Goal: Task Accomplishment & Management: Complete application form

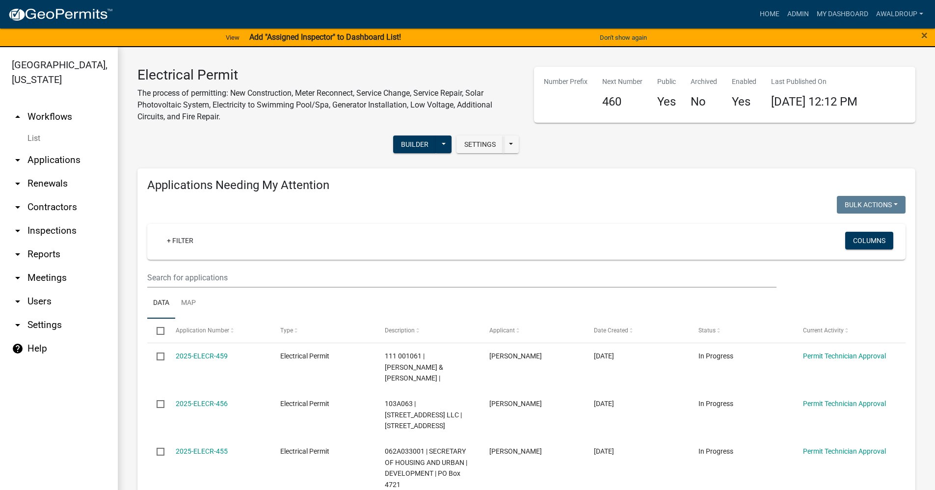
drag, startPoint x: 67, startPoint y: 161, endPoint x: 68, endPoint y: 147, distance: 14.3
click at [67, 161] on link "arrow_drop_down Applications" at bounding box center [59, 160] width 118 height 24
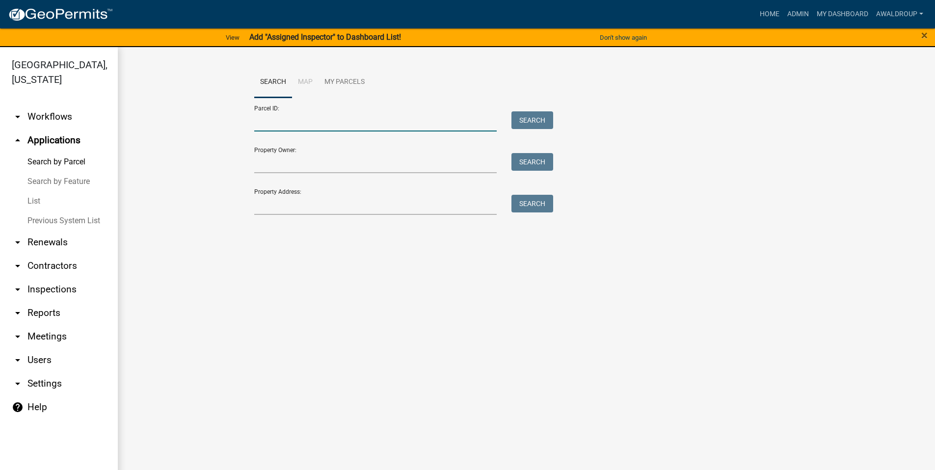
click at [278, 122] on input "Parcel ID:" at bounding box center [375, 121] width 243 height 20
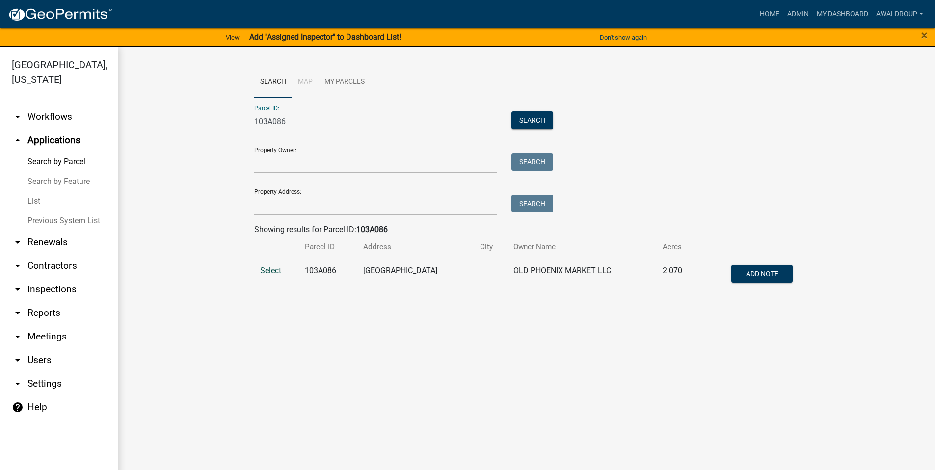
type input "103A086"
click at [272, 271] on span "Select" at bounding box center [270, 270] width 21 height 9
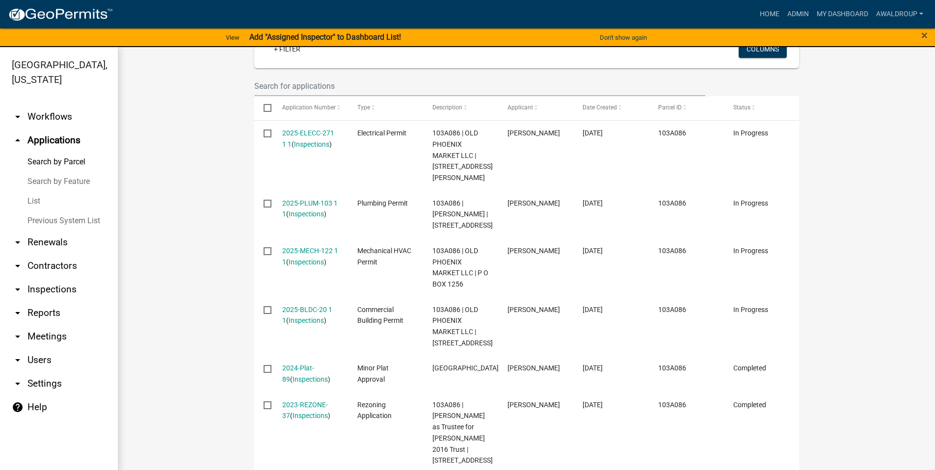
scroll to position [344, 0]
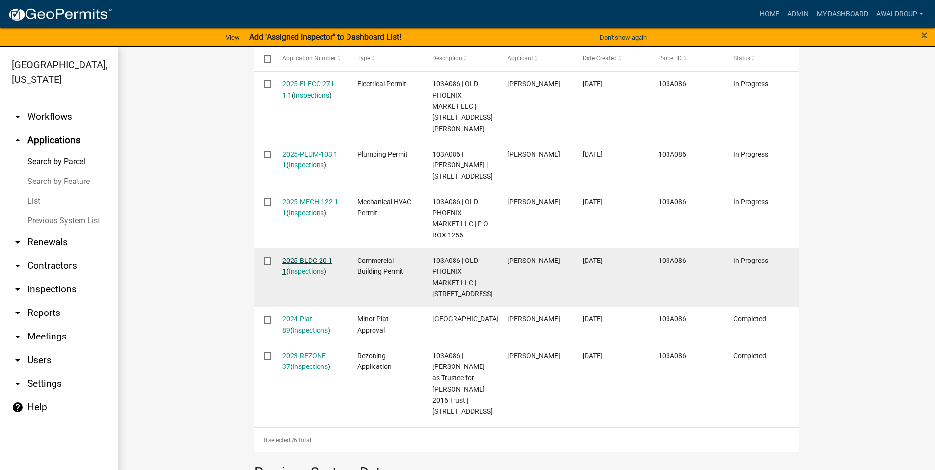
click at [310, 259] on link "2025-BLDC-20 1 1" at bounding box center [307, 266] width 50 height 19
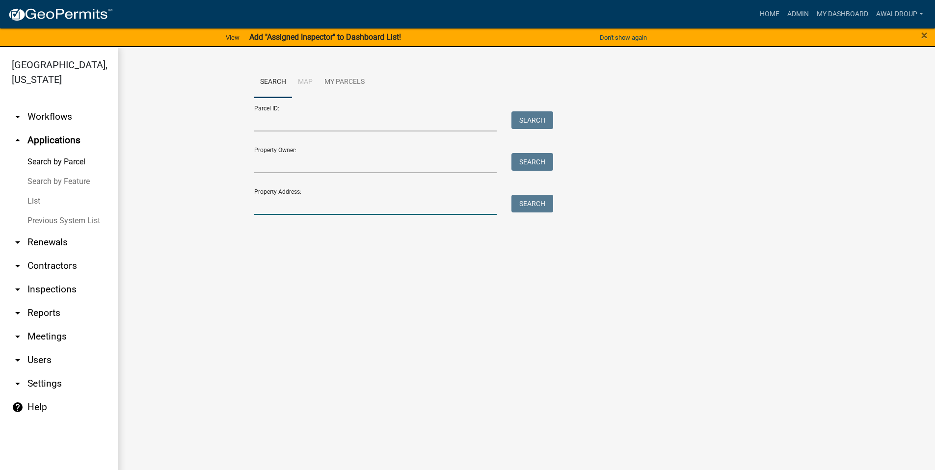
click at [261, 208] on input "Property Address:" at bounding box center [375, 205] width 243 height 20
type input "103A086"
drag, startPoint x: 301, startPoint y: 205, endPoint x: 231, endPoint y: 201, distance: 70.8
click at [231, 201] on wm-workflow-application-search-view "Search Map My Parcels Parcel ID: Search Property Owner: Search Property Address…" at bounding box center [526, 161] width 778 height 188
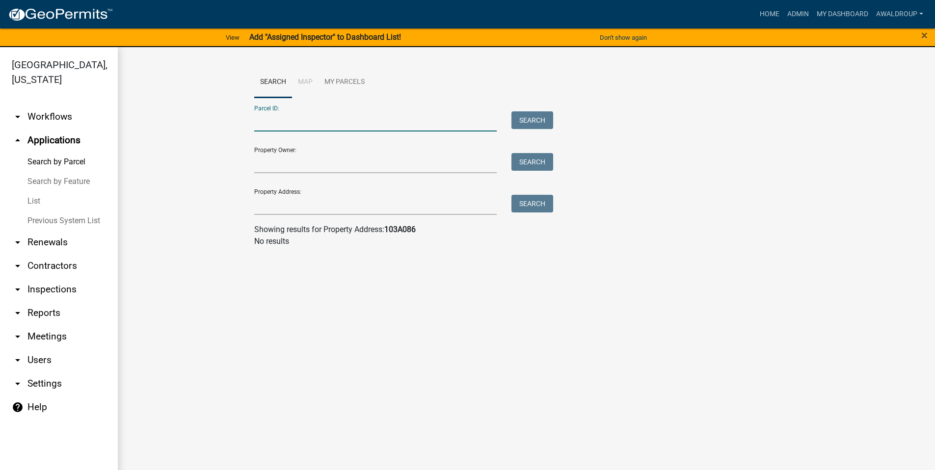
drag, startPoint x: 344, startPoint y: 113, endPoint x: 344, endPoint y: 122, distance: 9.3
click at [344, 113] on input "Parcel ID:" at bounding box center [375, 121] width 243 height 20
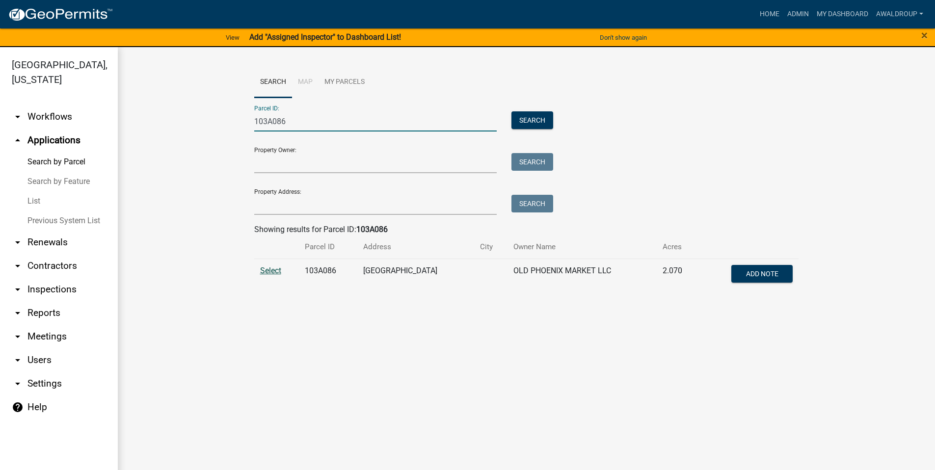
type input "103A086"
click at [275, 272] on span "Select" at bounding box center [270, 270] width 21 height 9
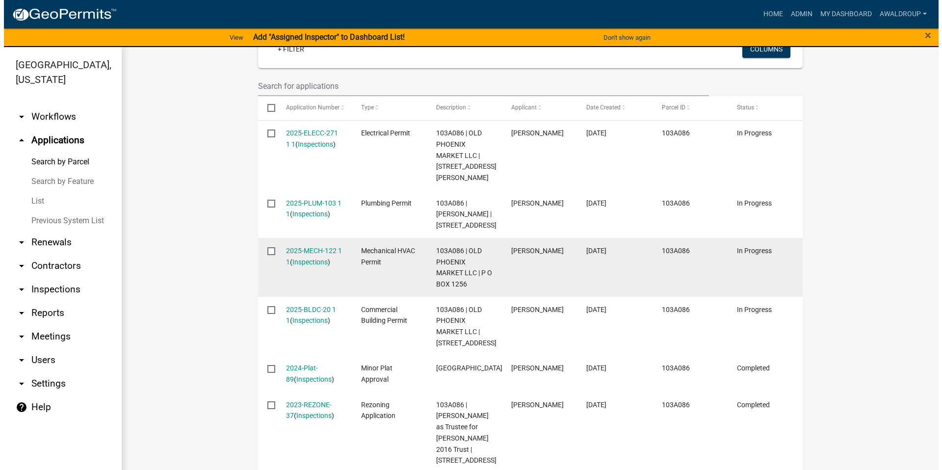
scroll to position [344, 0]
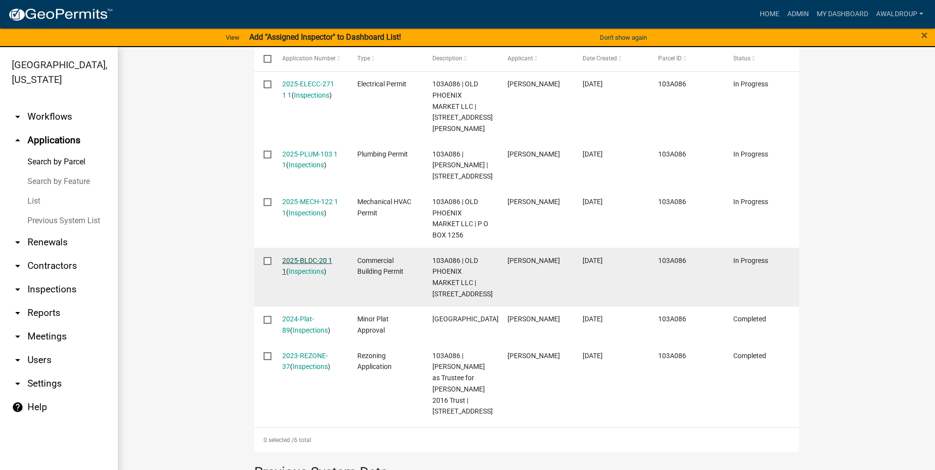
click at [308, 262] on link "2025-BLDC-20 1 1" at bounding box center [307, 266] width 50 height 19
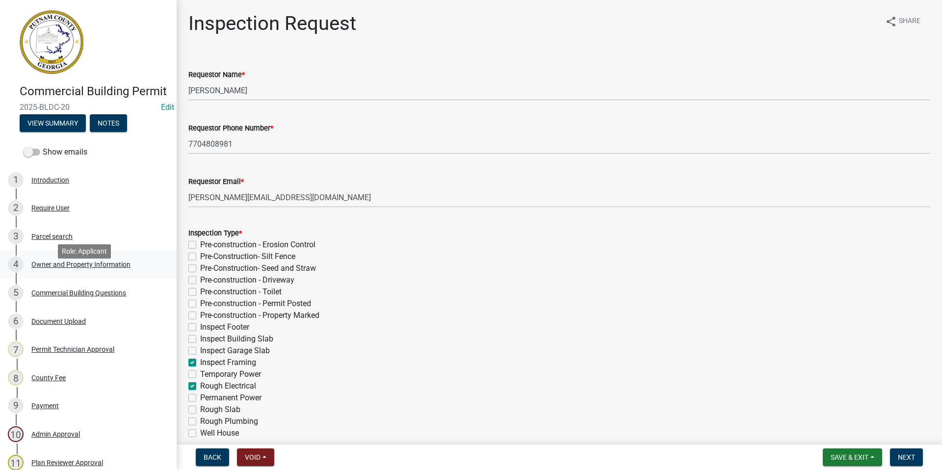
click at [87, 268] on div "Owner and Property Information" at bounding box center [80, 264] width 99 height 7
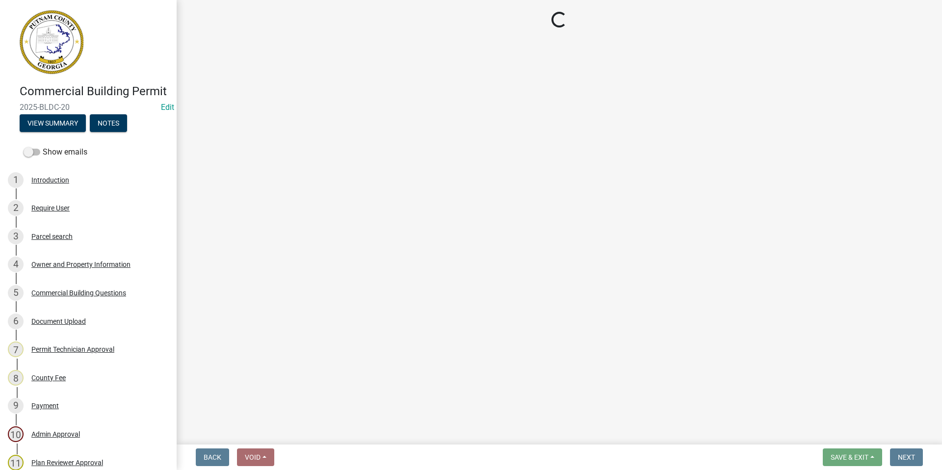
select select "a11fa51f-b34d-496b-ab35-5fd1b53a4648"
select select "83394b22-4a11-496c-8e5c-75ade2e72faf"
select select "469c5908-2854-42d5-89ed-bee7fc26529e"
select select "6f1acead-4b1a-4680-ba5d-beeb03d30465"
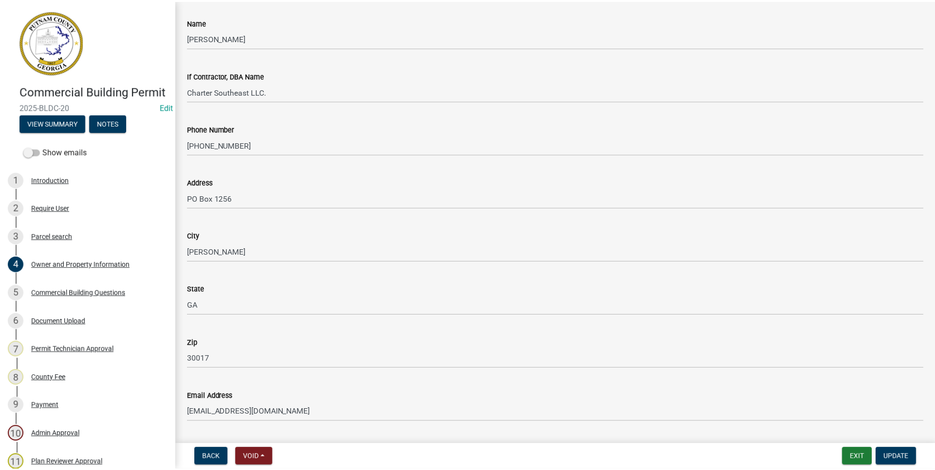
scroll to position [884, 0]
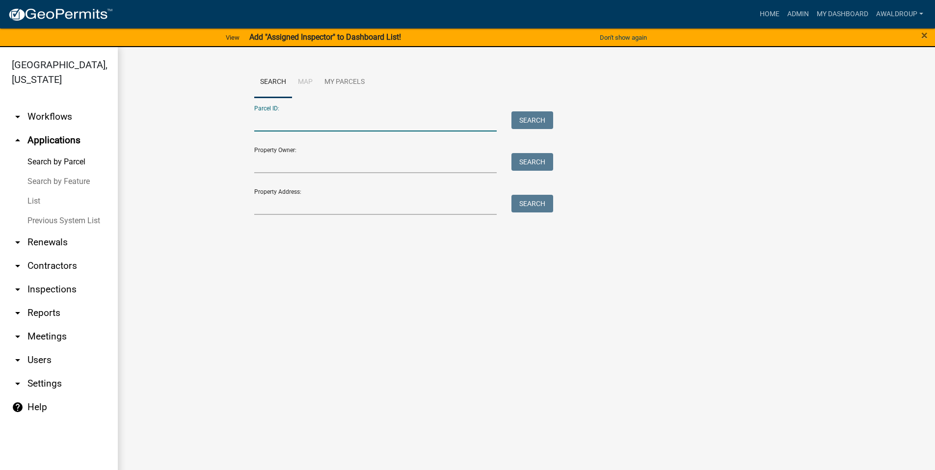
click at [282, 122] on input "Parcel ID:" at bounding box center [375, 121] width 243 height 20
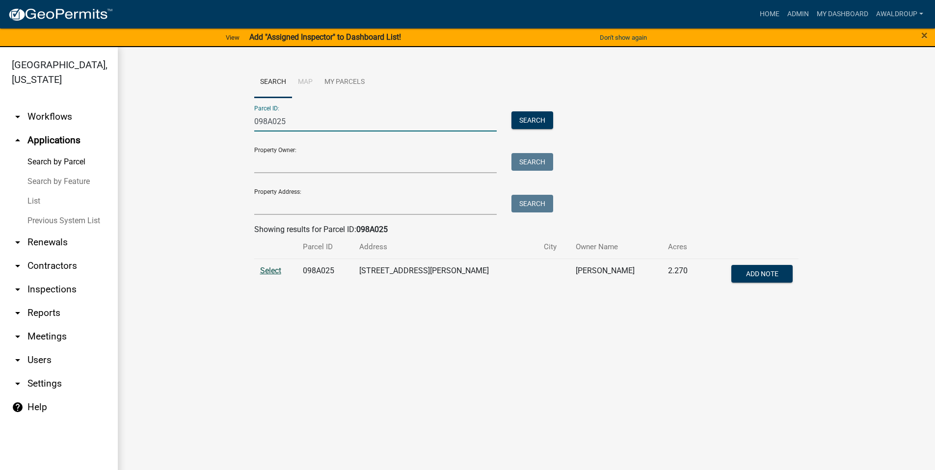
type input "098A025"
click at [272, 267] on span "Select" at bounding box center [270, 270] width 21 height 9
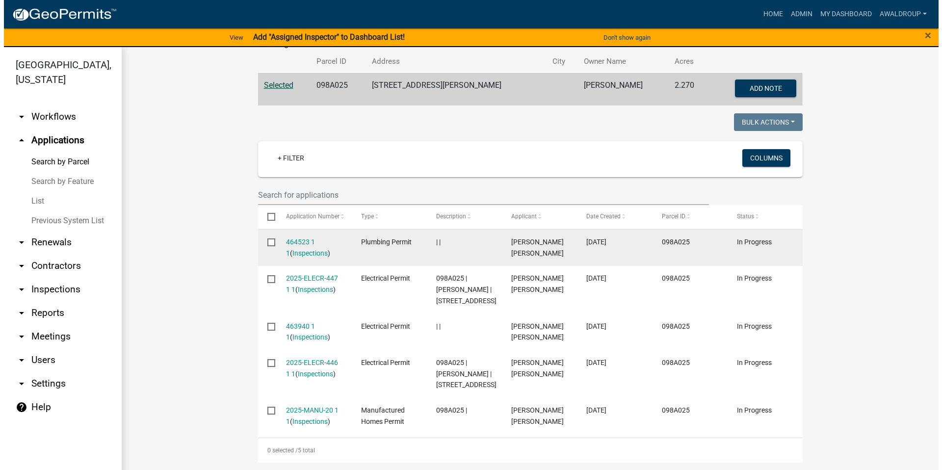
scroll to position [196, 0]
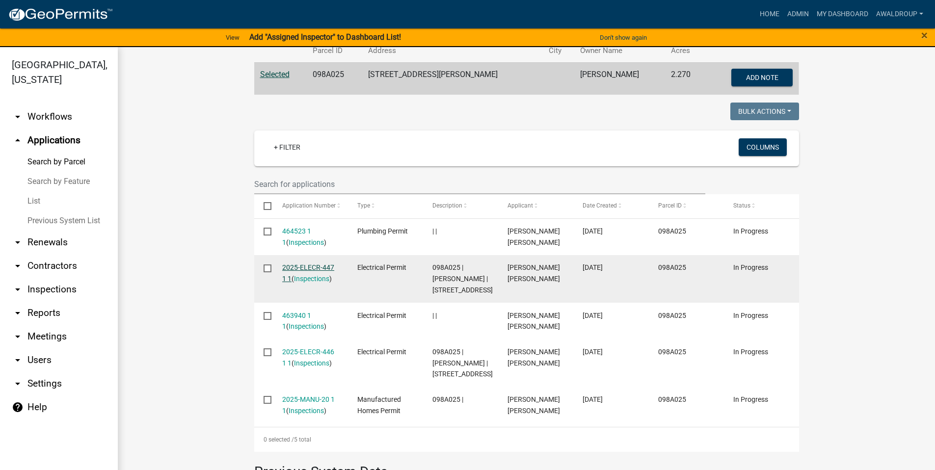
click at [313, 268] on link "2025-ELECR-447 1 1" at bounding box center [308, 273] width 52 height 19
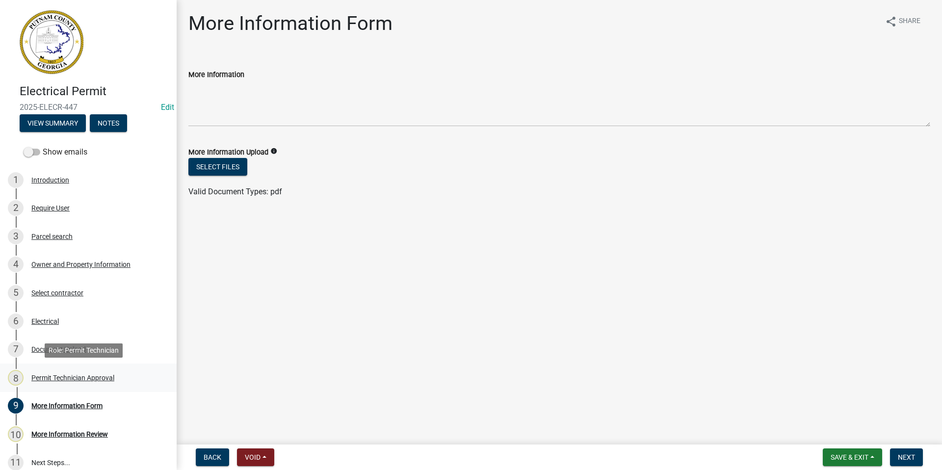
click at [83, 375] on div "Permit Technician Approval" at bounding box center [72, 378] width 83 height 7
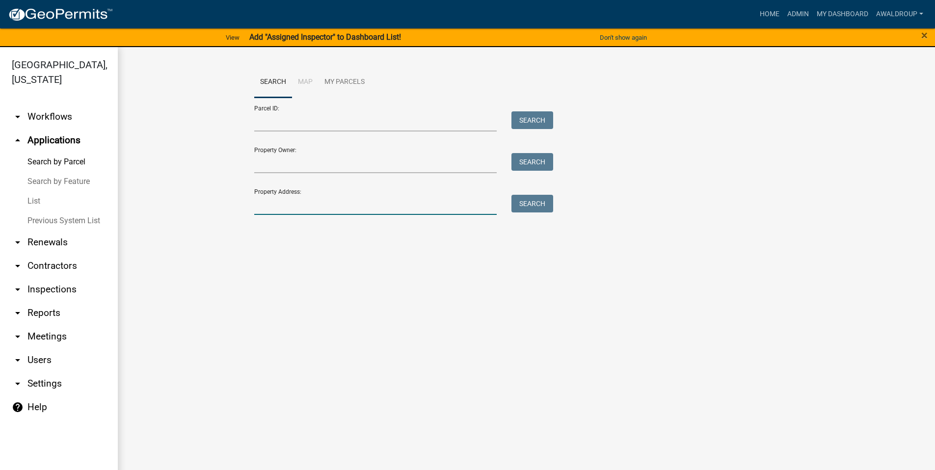
click at [265, 197] on input "Property Address:" at bounding box center [375, 205] width 243 height 20
click at [256, 203] on input "13 Tanner trace" at bounding box center [375, 205] width 243 height 20
click at [335, 203] on input "113 Tanner trace" at bounding box center [375, 205] width 243 height 20
type input "1"
click at [330, 121] on input "Parcel ID:" at bounding box center [375, 121] width 243 height 20
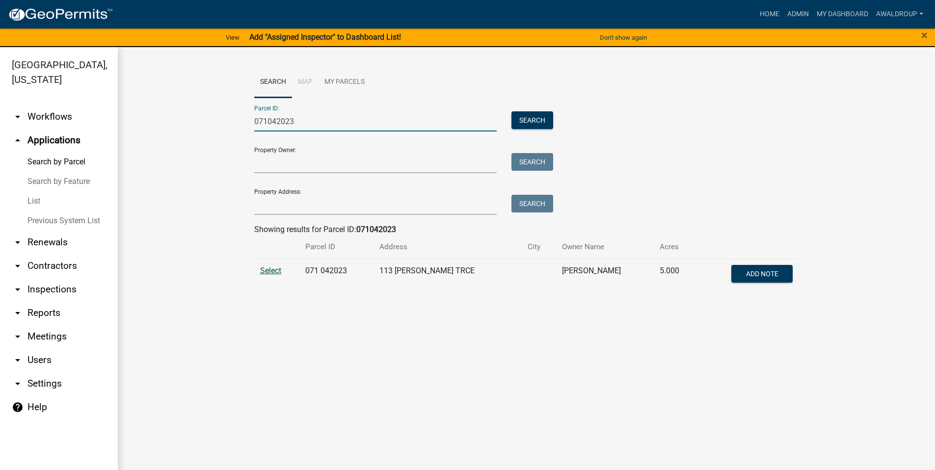
type input "071042023"
click at [272, 271] on span "Select" at bounding box center [270, 270] width 21 height 9
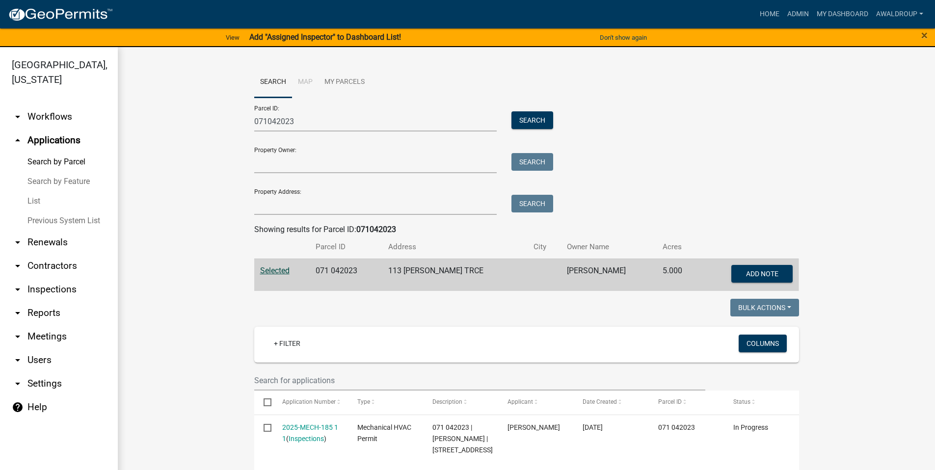
click at [278, 268] on span "Selected" at bounding box center [274, 270] width 29 height 9
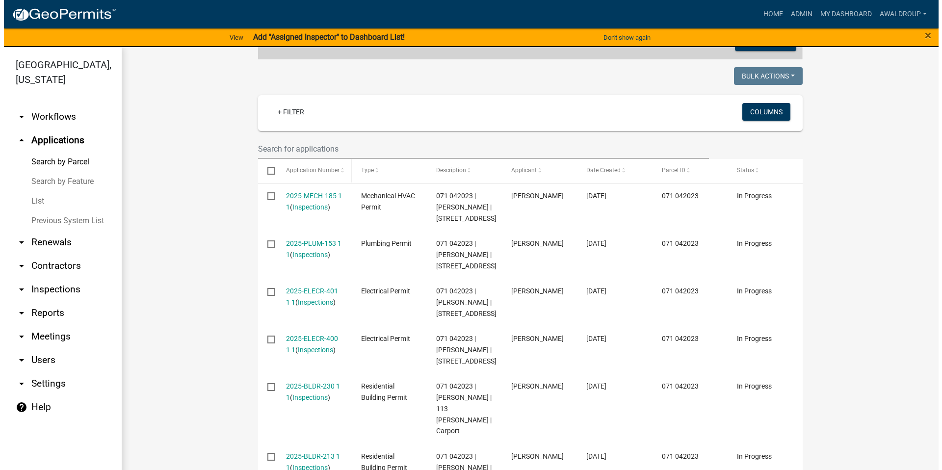
scroll to position [245, 0]
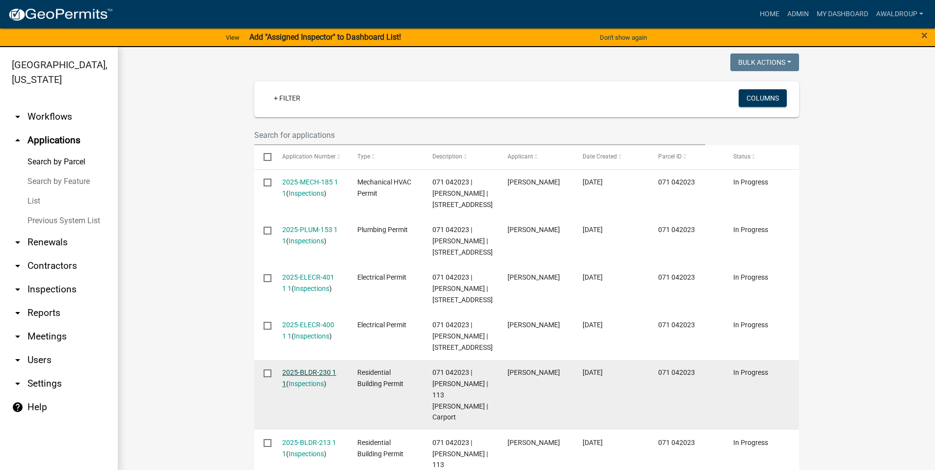
click at [313, 388] on link "2025-BLDR-230 1 1" at bounding box center [309, 378] width 54 height 19
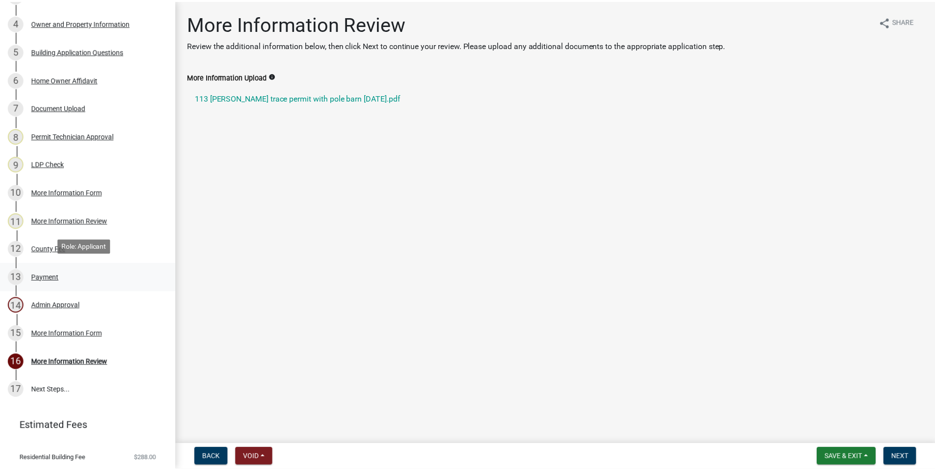
scroll to position [245, 0]
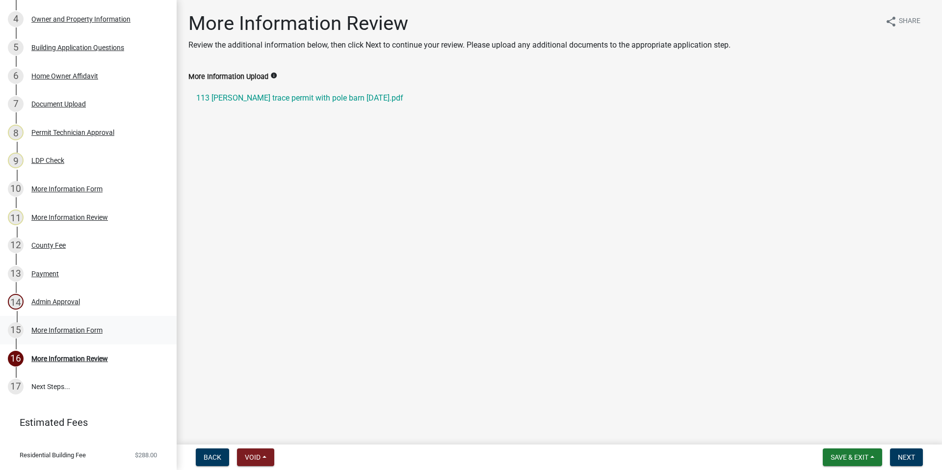
click at [79, 330] on div "More Information Form" at bounding box center [66, 330] width 71 height 7
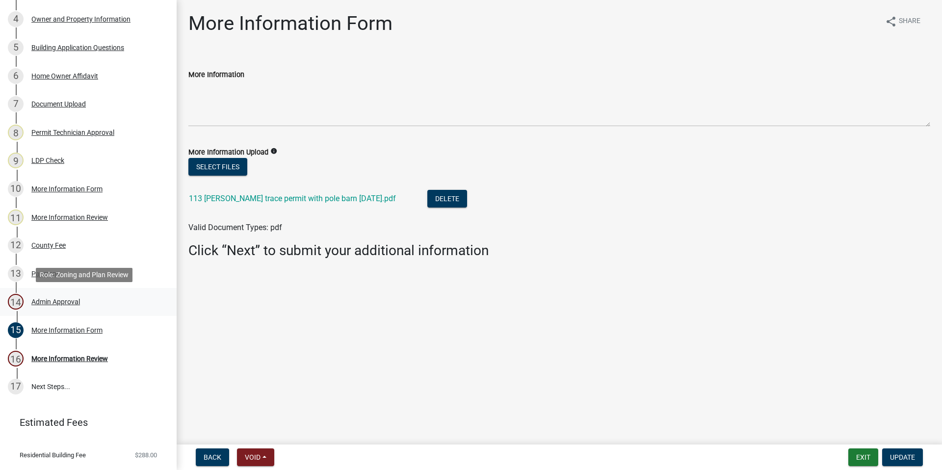
drag, startPoint x: 52, startPoint y: 301, endPoint x: 83, endPoint y: 288, distance: 34.4
click at [52, 301] on div "Admin Approval" at bounding box center [55, 301] width 49 height 7
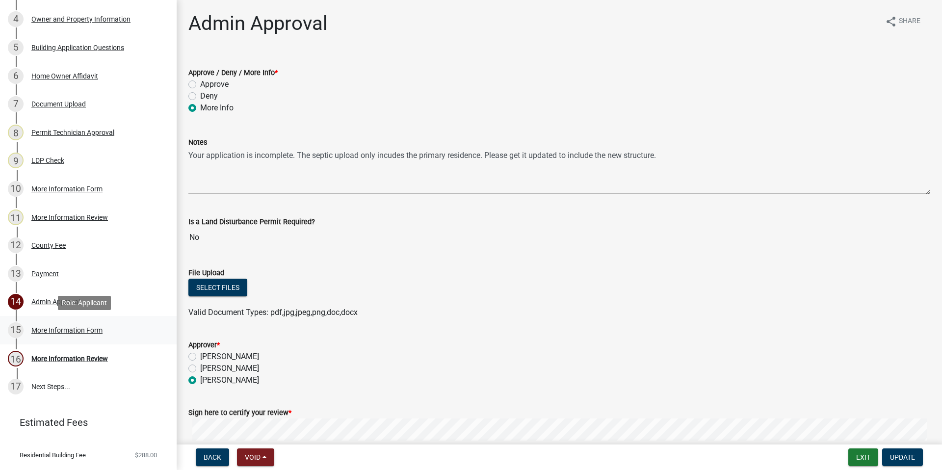
click at [51, 332] on div "More Information Form" at bounding box center [66, 330] width 71 height 7
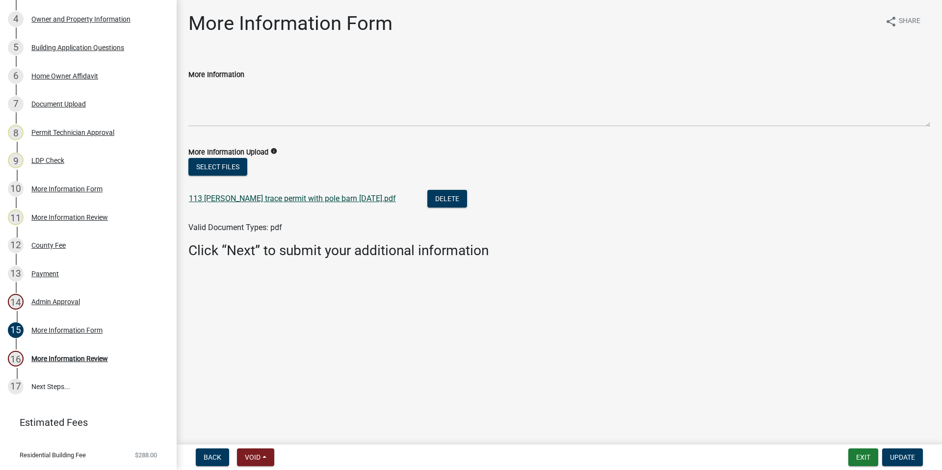
click at [270, 195] on link "113 tanner trace permit with pole barn 6-23-2025.pdf" at bounding box center [292, 198] width 207 height 9
click at [315, 197] on link "113 tanner trace permit with pole barn 6-23-2025.pdf" at bounding box center [292, 198] width 207 height 9
click at [896, 455] on span "Update" at bounding box center [902, 458] width 25 height 8
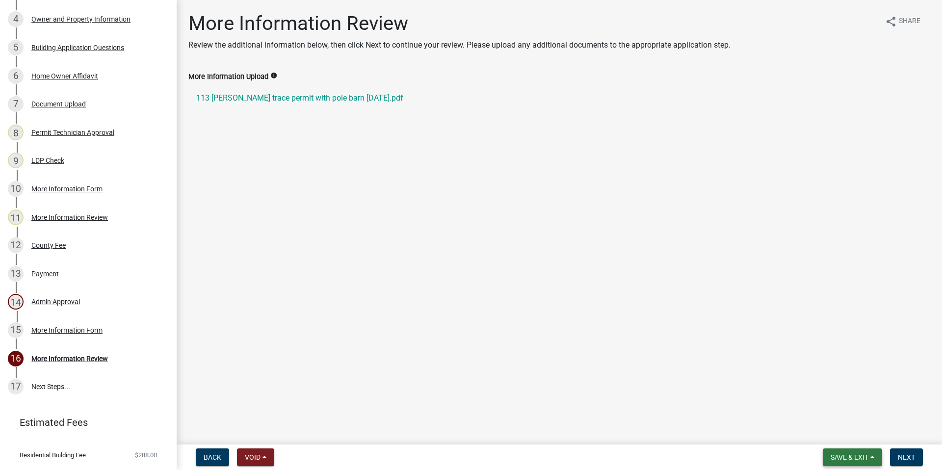
click at [856, 457] on span "Save & Exit" at bounding box center [850, 458] width 38 height 8
click at [842, 436] on button "Save & Exit" at bounding box center [843, 432] width 79 height 24
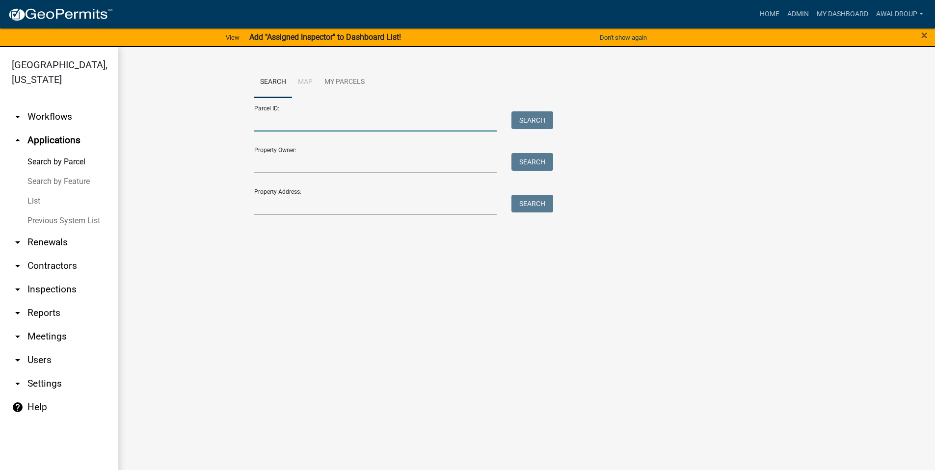
click at [287, 118] on input "Parcel ID:" at bounding box center [375, 121] width 243 height 20
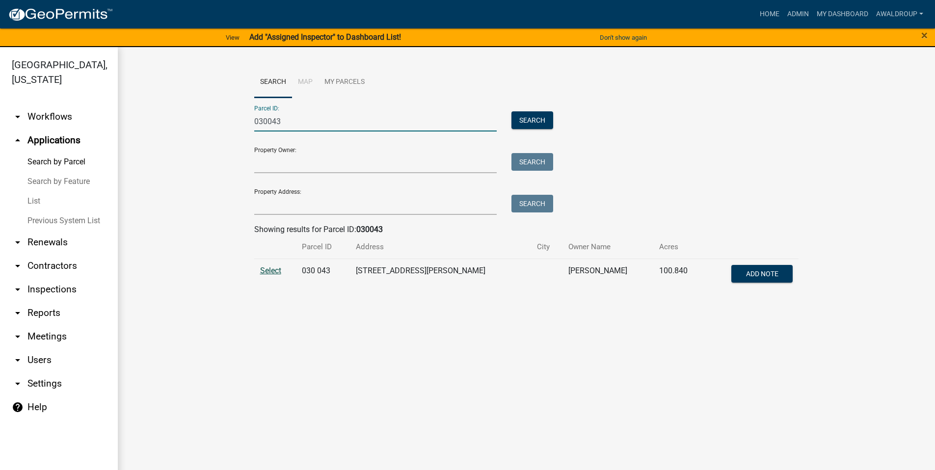
type input "030043"
click at [267, 270] on span "Select" at bounding box center [270, 270] width 21 height 9
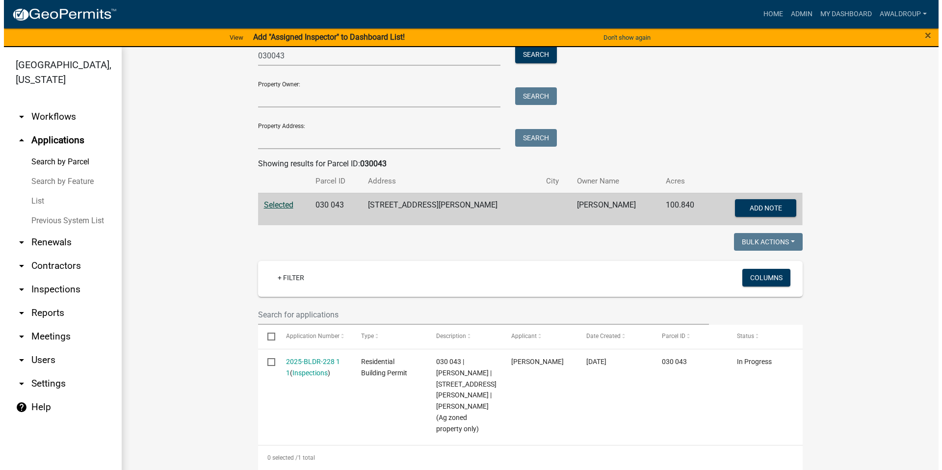
scroll to position [147, 0]
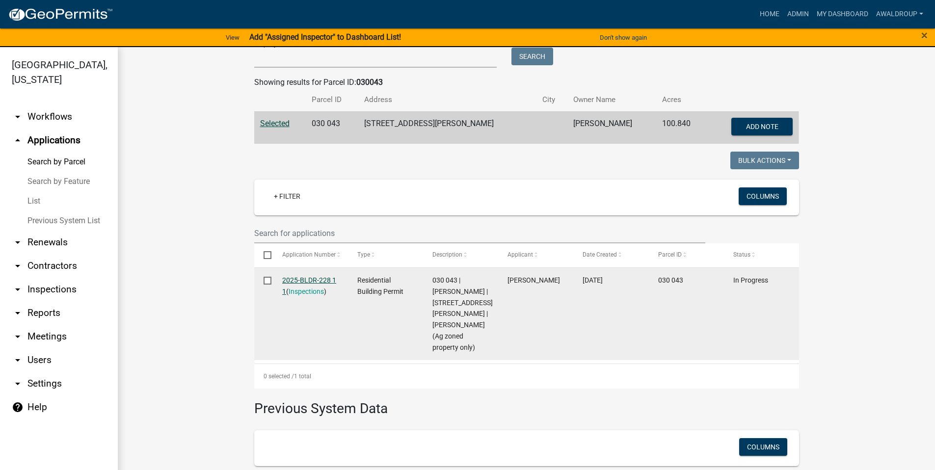
click at [309, 283] on link "2025-BLDR-228 1 1" at bounding box center [309, 285] width 54 height 19
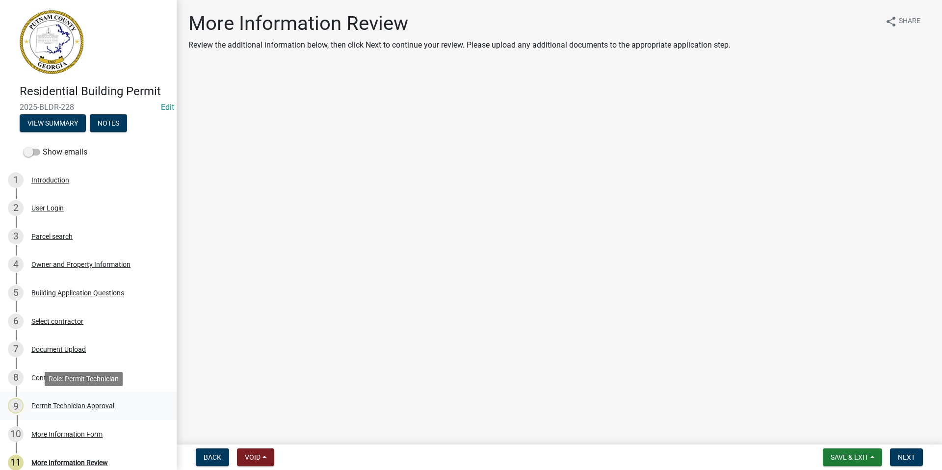
click at [68, 403] on div "Permit Technician Approval" at bounding box center [72, 405] width 83 height 7
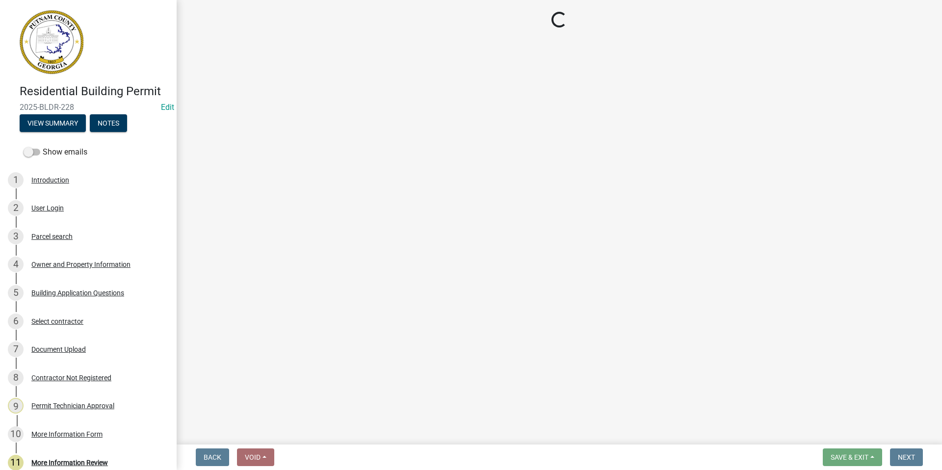
select select "a4366e26-0f82-401b-a682-956e4112ff86"
select select "83394b22-4a11-496c-8e5c-75ade2e72faf"
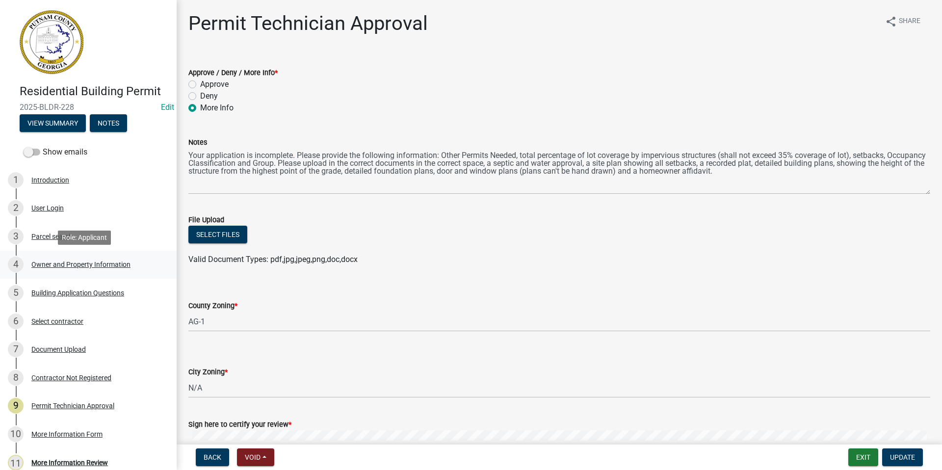
click at [81, 267] on div "Owner and Property Information" at bounding box center [80, 264] width 99 height 7
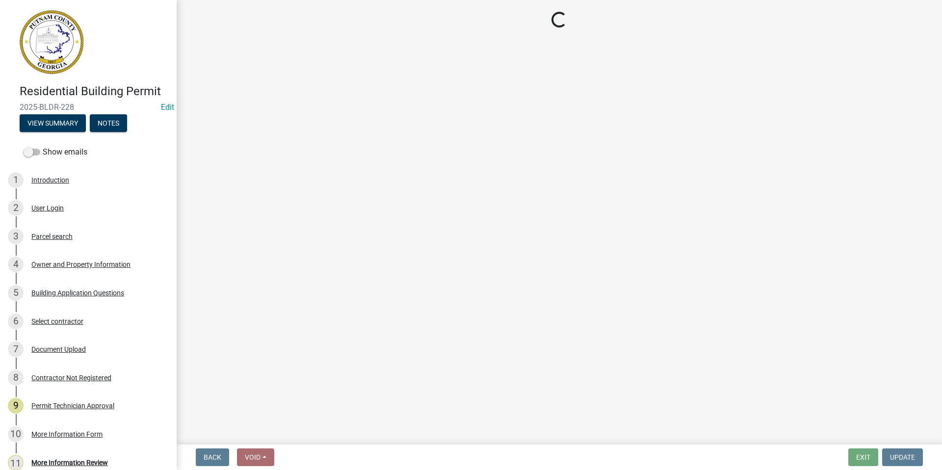
select select "a4366e26-0f82-401b-a682-956e4112ff86"
select select "83394b22-4a11-496c-8e5c-75ade2e72faf"
select select "ece5c1a9-df30-4702-9587-5deee23533b7"
select select "6f1acead-4b1a-4680-ba5d-beeb03d30465"
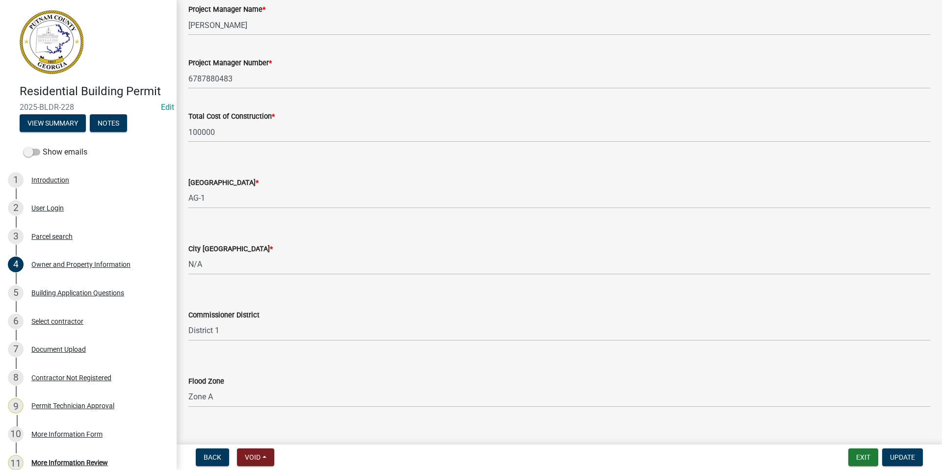
scroll to position [1584, 0]
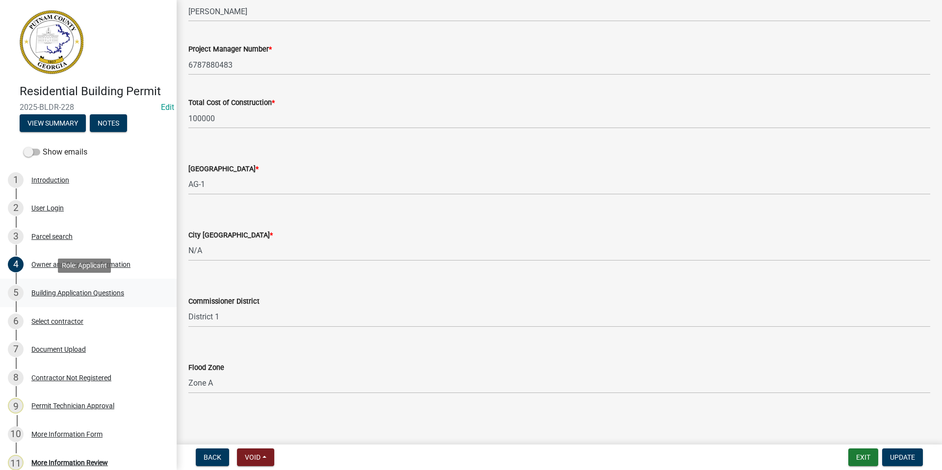
click at [59, 293] on div "Building Application Questions" at bounding box center [77, 293] width 93 height 7
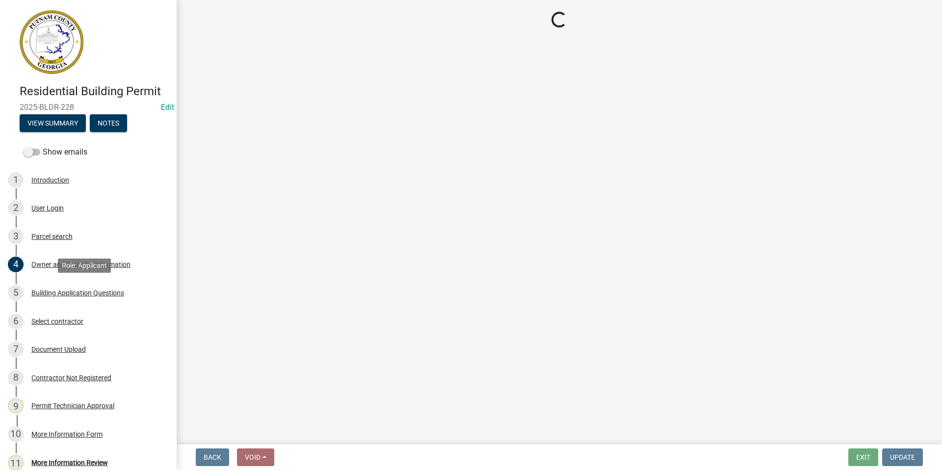
scroll to position [0, 0]
select select "2ec94193-6885-4dbb-8fbc-a6ee81e417fe"
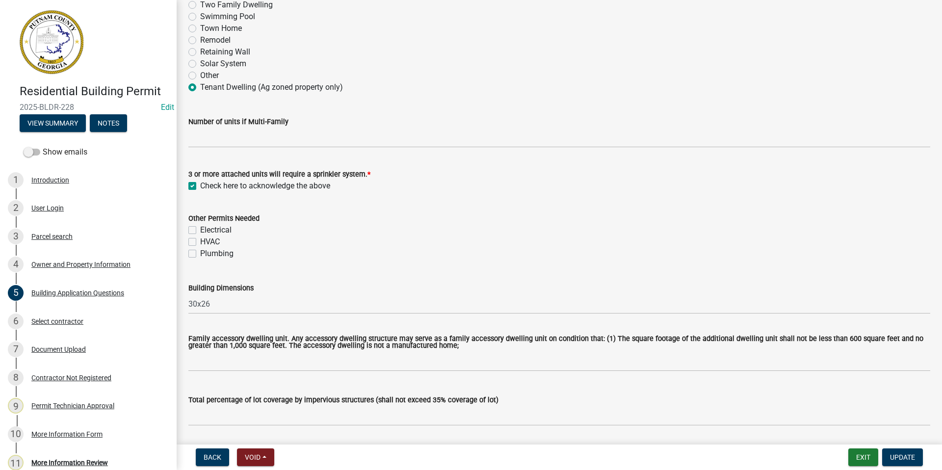
scroll to position [245, 0]
click at [200, 228] on label "Electrical" at bounding box center [215, 229] width 31 height 12
click at [200, 228] on input "Electrical" at bounding box center [203, 226] width 6 height 6
checkbox input "true"
checkbox input "false"
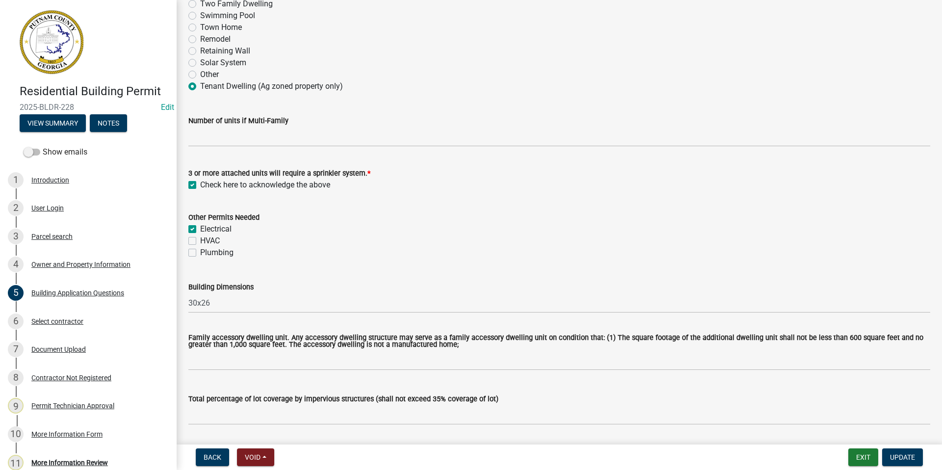
checkbox input "false"
click at [200, 239] on label "HVAC" at bounding box center [210, 241] width 20 height 12
click at [200, 239] on input "HVAC" at bounding box center [203, 238] width 6 height 6
checkbox input "true"
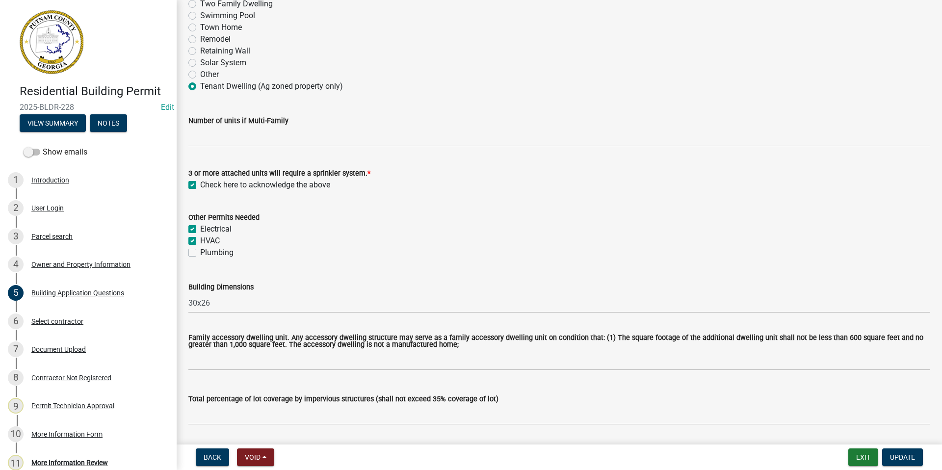
checkbox input "true"
click at [200, 253] on label "Plumbing" at bounding box center [216, 253] width 33 height 12
click at [200, 253] on input "Plumbing" at bounding box center [203, 250] width 6 height 6
checkbox input "true"
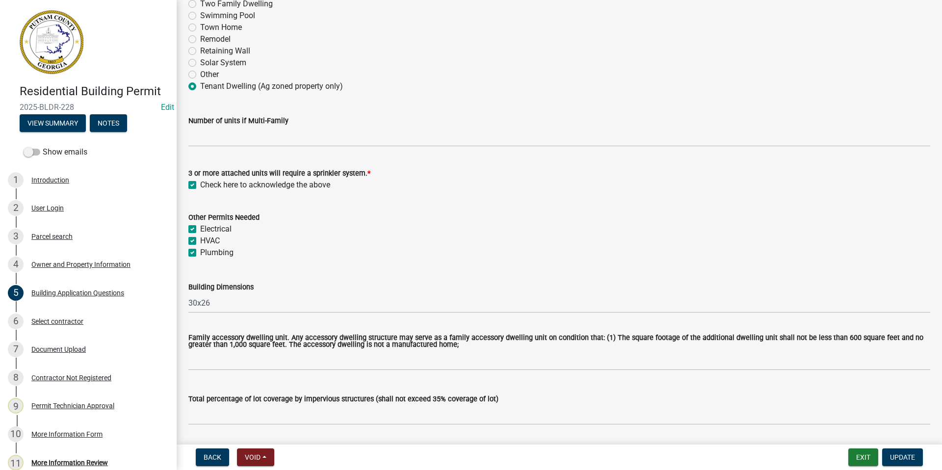
checkbox input "true"
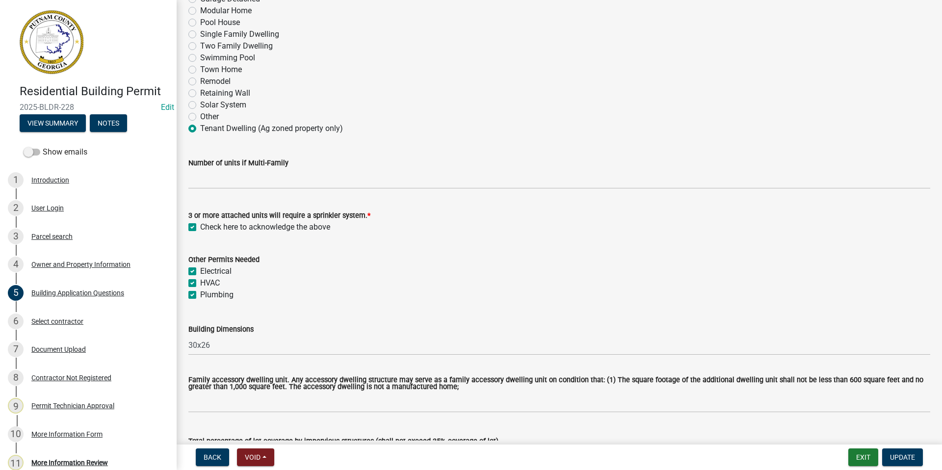
scroll to position [147, 0]
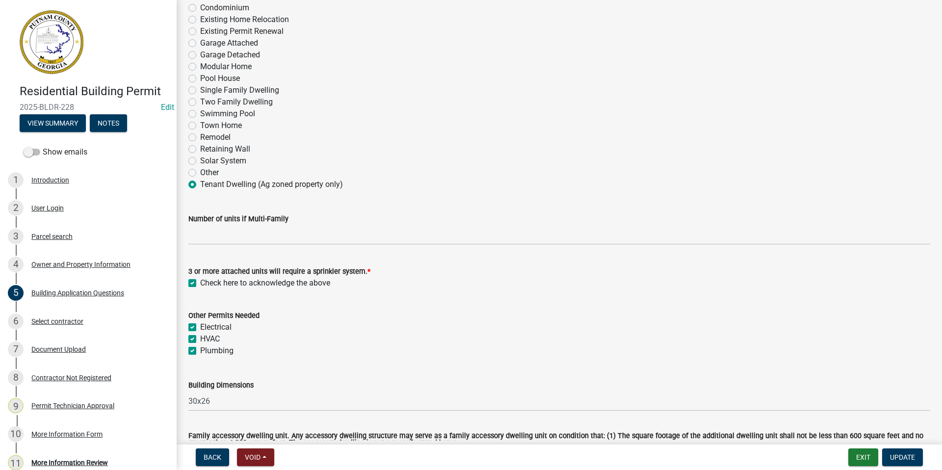
click at [200, 351] on label "Plumbing" at bounding box center [216, 351] width 33 height 12
click at [200, 351] on input "Plumbing" at bounding box center [203, 348] width 6 height 6
checkbox input "false"
checkbox input "true"
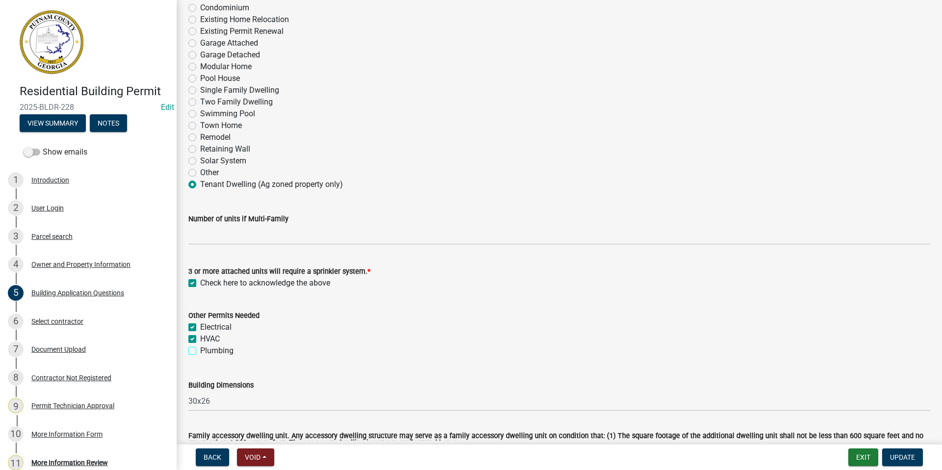
checkbox input "false"
click at [200, 339] on label "HVAC" at bounding box center [210, 339] width 20 height 12
click at [200, 339] on input "HVAC" at bounding box center [203, 336] width 6 height 6
checkbox input "false"
checkbox input "true"
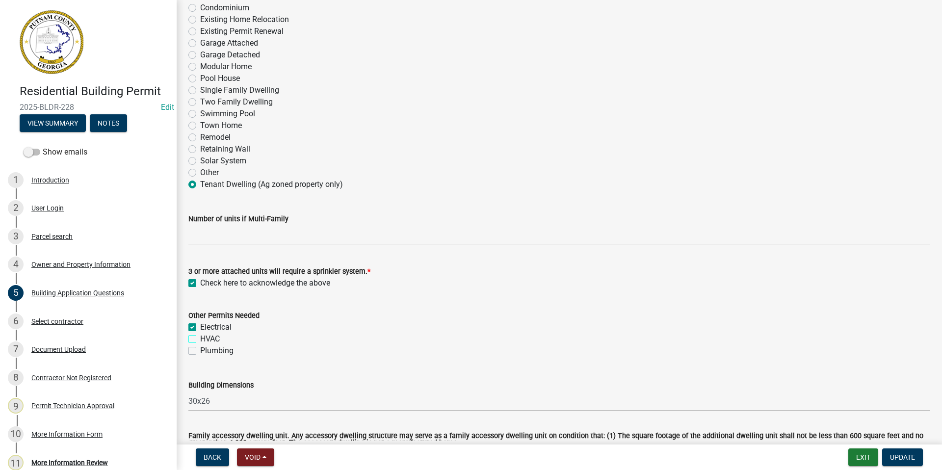
checkbox input "false"
click at [200, 326] on label "Electrical" at bounding box center [215, 328] width 31 height 12
click at [200, 326] on input "Electrical" at bounding box center [203, 325] width 6 height 6
checkbox input "false"
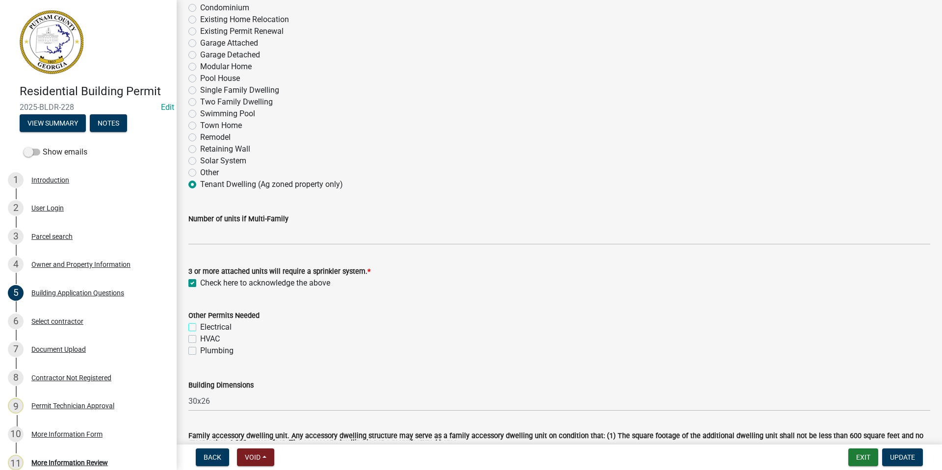
checkbox input "false"
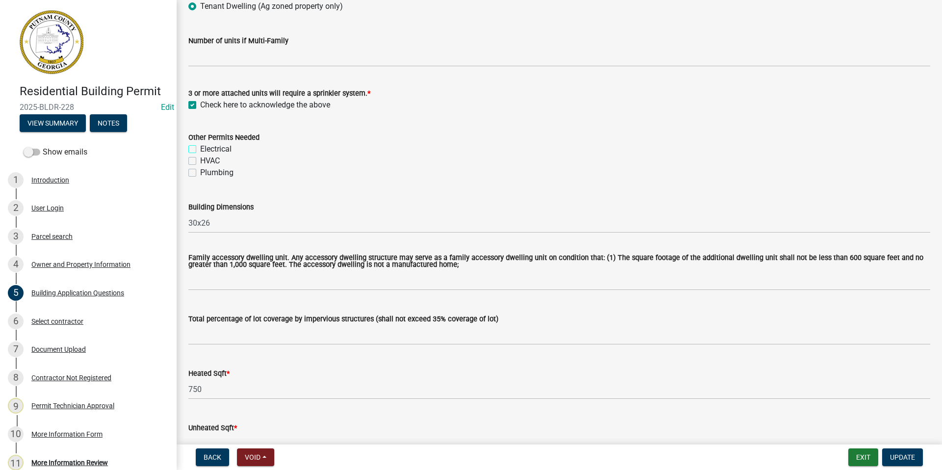
scroll to position [344, 0]
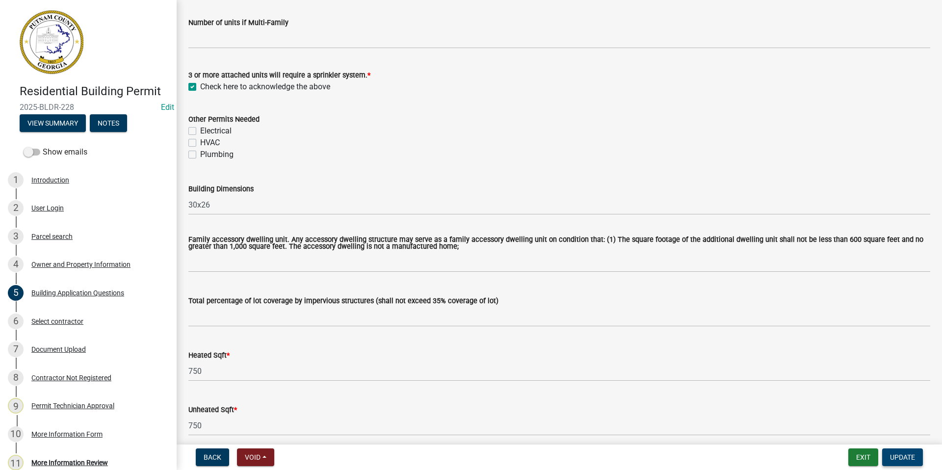
drag, startPoint x: 892, startPoint y: 455, endPoint x: 879, endPoint y: 455, distance: 13.3
click at [892, 455] on span "Update" at bounding box center [902, 458] width 25 height 8
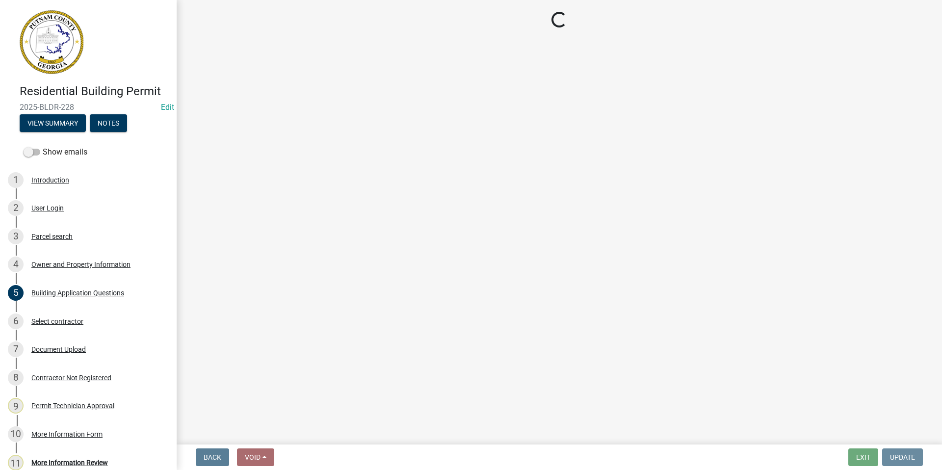
scroll to position [0, 0]
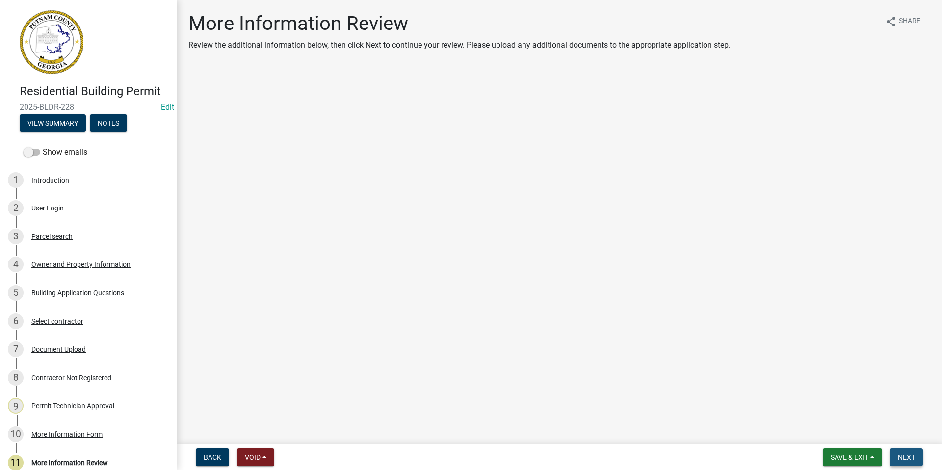
click at [894, 456] on button "Next" at bounding box center [906, 458] width 33 height 18
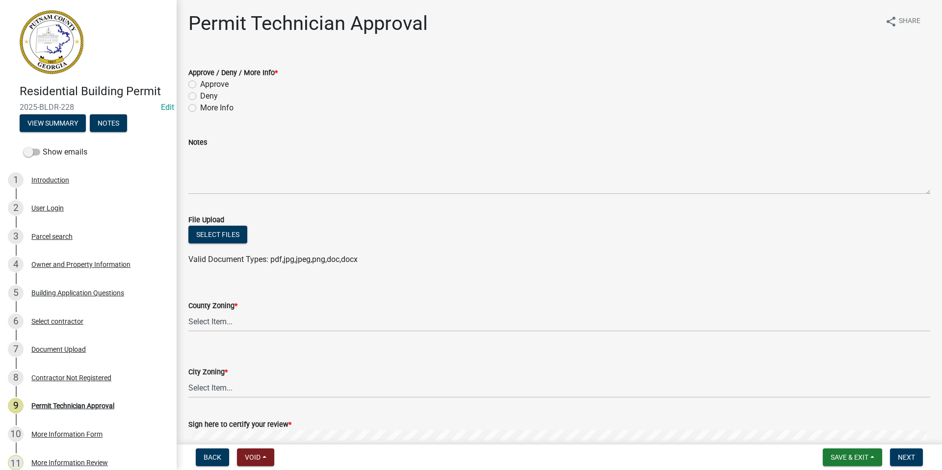
click at [200, 108] on label "More Info" at bounding box center [216, 108] width 33 height 12
click at [200, 108] on input "More Info" at bounding box center [203, 105] width 6 height 6
radio input "true"
click at [188, 165] on div "Notes" at bounding box center [559, 159] width 757 height 72
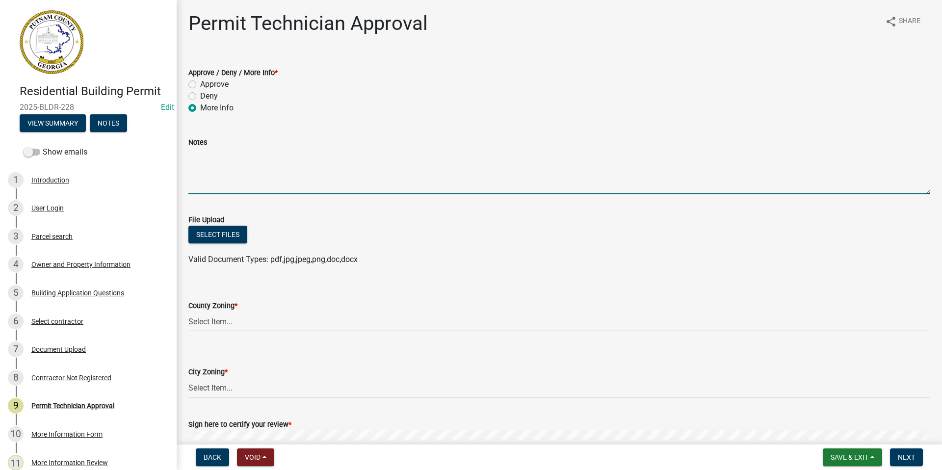
click at [196, 165] on textarea "Notes" at bounding box center [559, 171] width 742 height 46
paste textarea "Your application is incomplete. Please provide the following information: Other…"
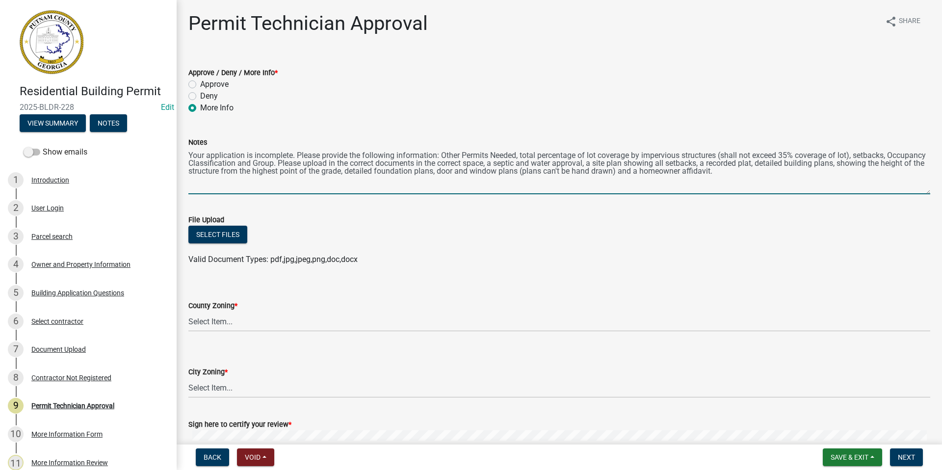
type textarea "Your application is incomplete. Please provide the following information: Other…"
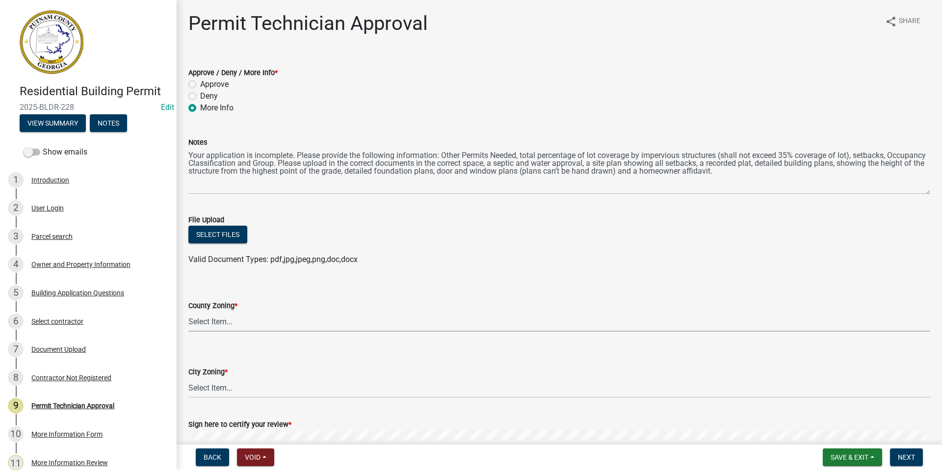
click at [220, 322] on select "Select Item... AG-1 R-1R R-1 R-2 MHP RM-1 RM-3 C-1 C-2 I-M PUD N/A" at bounding box center [559, 322] width 742 height 20
click at [188, 312] on select "Select Item... AG-1 R-1R R-1 R-2 MHP RM-1 RM-3 C-1 C-2 I-M PUD N/A" at bounding box center [559, 322] width 742 height 20
select select "a4366e26-0f82-401b-a682-956e4112ff86"
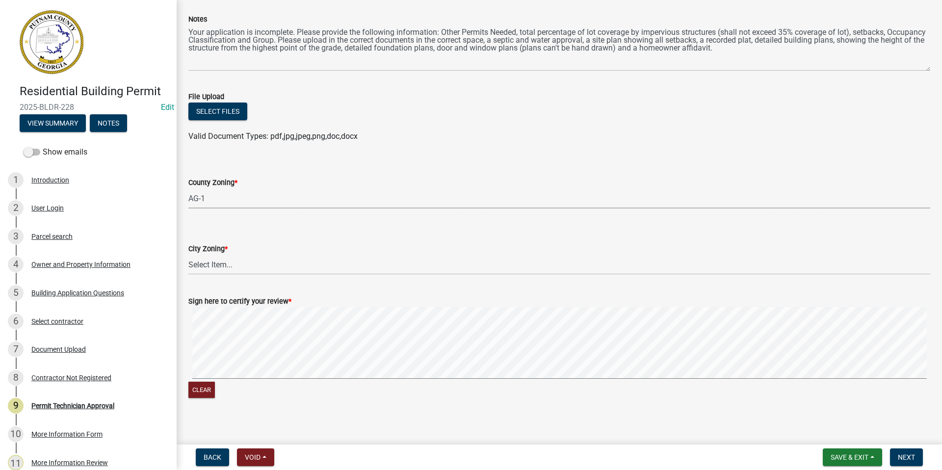
scroll to position [130, 0]
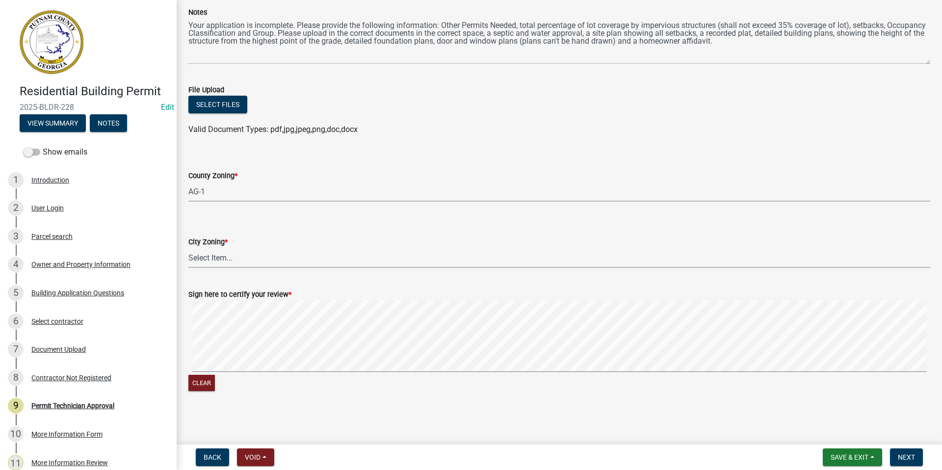
click at [199, 261] on select "Select Item... A-1 A-2 R-1 R-2 R-3 R-4 MHP C-1 C-2 I-1 I-2 DB FH H-P N/A" at bounding box center [559, 258] width 742 height 20
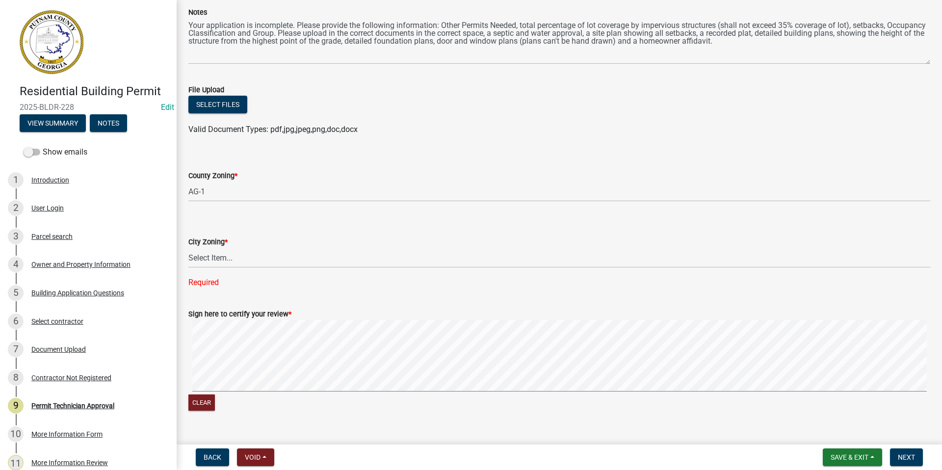
click at [187, 459] on div "Back Void Withdraw Lock Expire Void Save & Exit Save Save & Exit Next" at bounding box center [560, 458] width 750 height 18
click at [212, 260] on select "Select Item... A-1 A-2 R-1 R-2 R-3 R-4 MHP C-1 C-2 I-1 I-2 DB FH H-P N/A" at bounding box center [559, 258] width 742 height 20
click at [188, 248] on select "Select Item... A-1 A-2 R-1 R-2 R-3 R-4 MHP C-1 C-2 I-1 I-2 DB FH H-P N/A" at bounding box center [559, 258] width 742 height 20
select select "83394b22-4a11-496c-8e5c-75ade2e72faf"
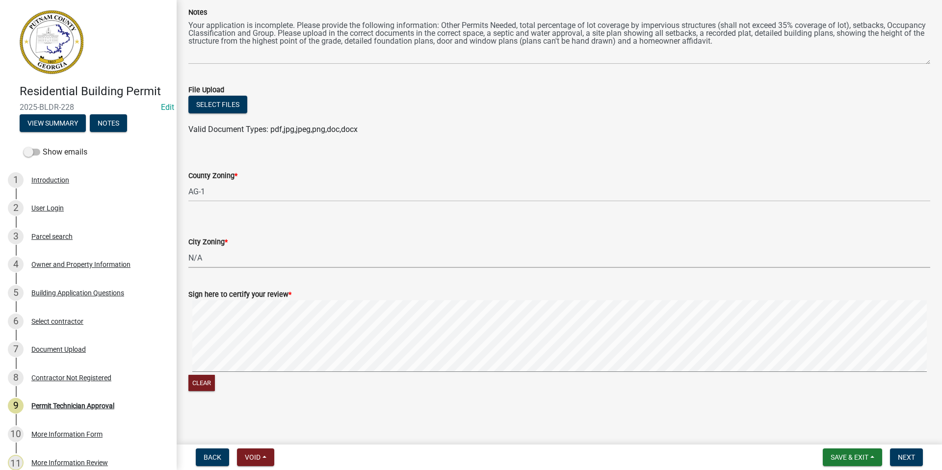
click at [225, 374] on signature-pad at bounding box center [559, 337] width 742 height 75
drag, startPoint x: 912, startPoint y: 460, endPoint x: 902, endPoint y: 415, distance: 45.7
click at [913, 456] on span "Next" at bounding box center [906, 458] width 17 height 8
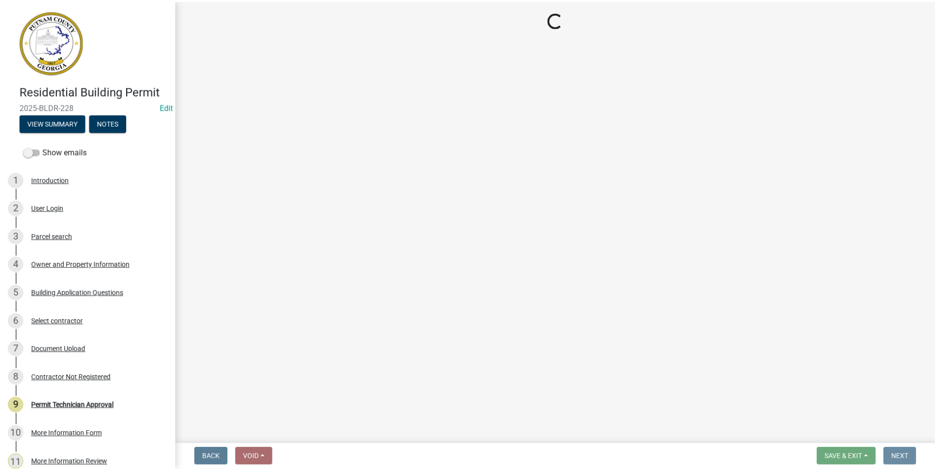
scroll to position [0, 0]
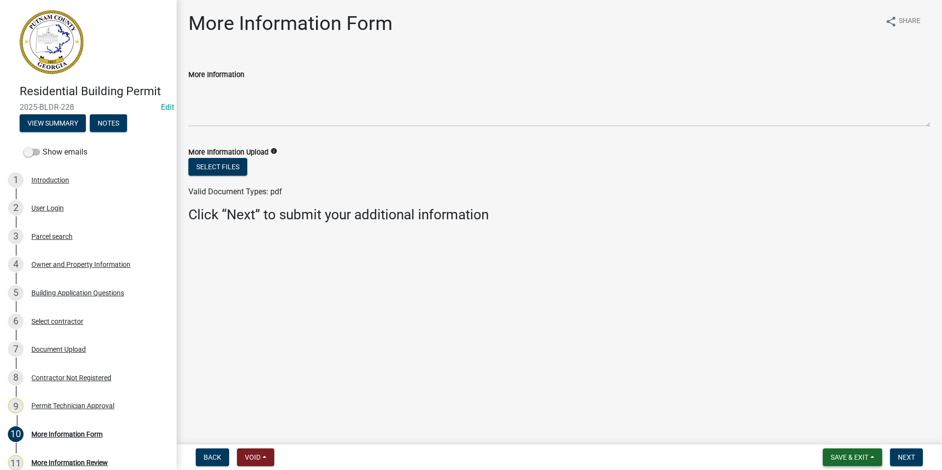
click at [836, 455] on span "Save & Exit" at bounding box center [850, 458] width 38 height 8
click at [849, 432] on button "Save & Exit" at bounding box center [843, 432] width 79 height 24
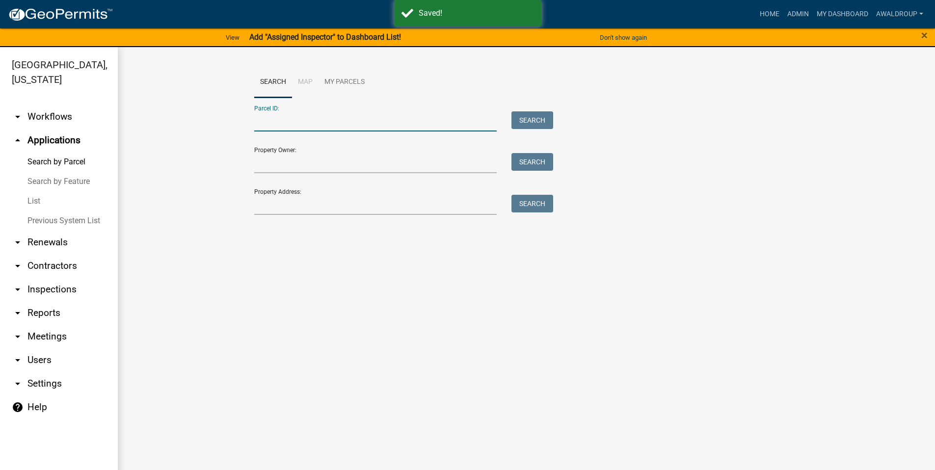
click at [275, 116] on input "Parcel ID:" at bounding box center [375, 121] width 243 height 20
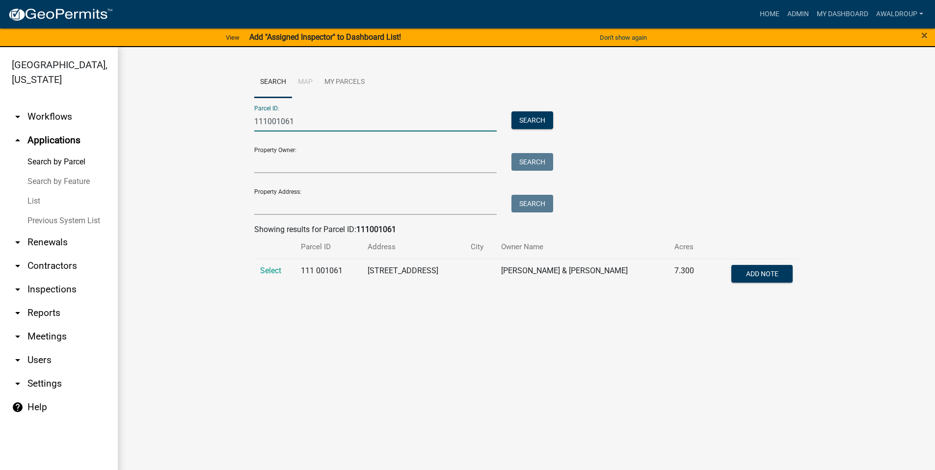
type input "111001061"
click at [273, 275] on td "Select" at bounding box center [274, 275] width 41 height 32
click at [272, 268] on span "Select" at bounding box center [270, 270] width 21 height 9
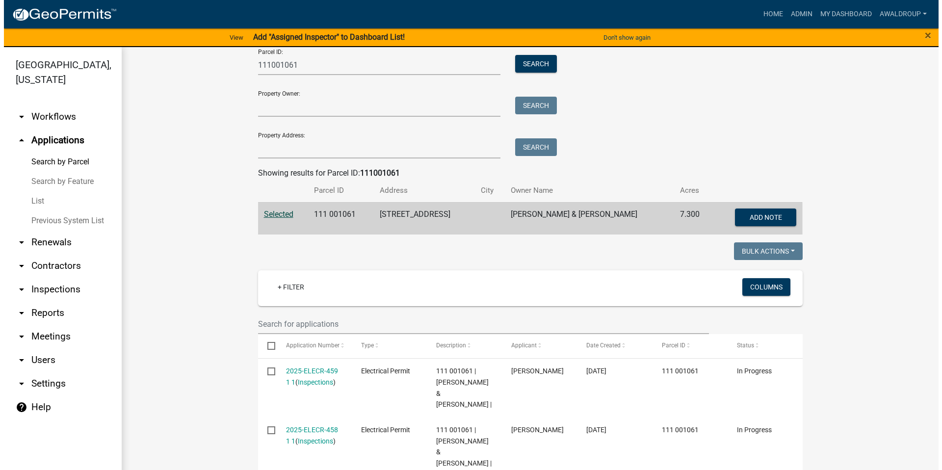
scroll to position [147, 0]
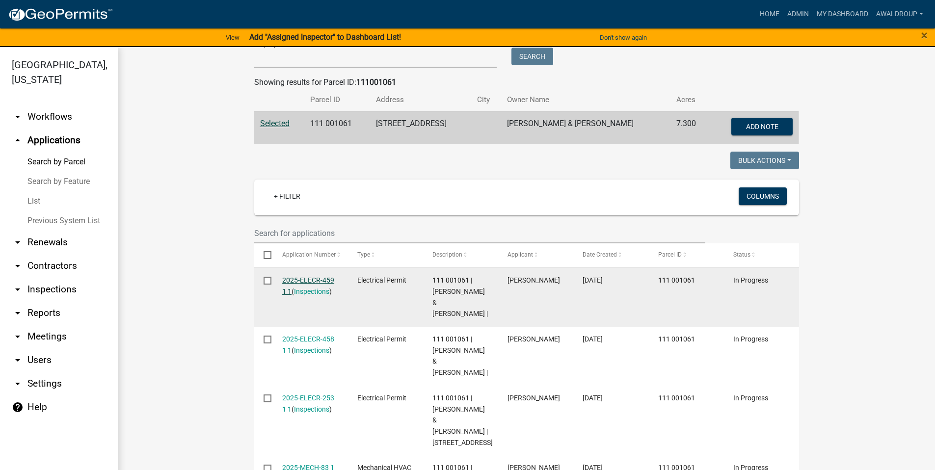
click at [310, 281] on link "2025-ELECR-459 1 1" at bounding box center [308, 285] width 52 height 19
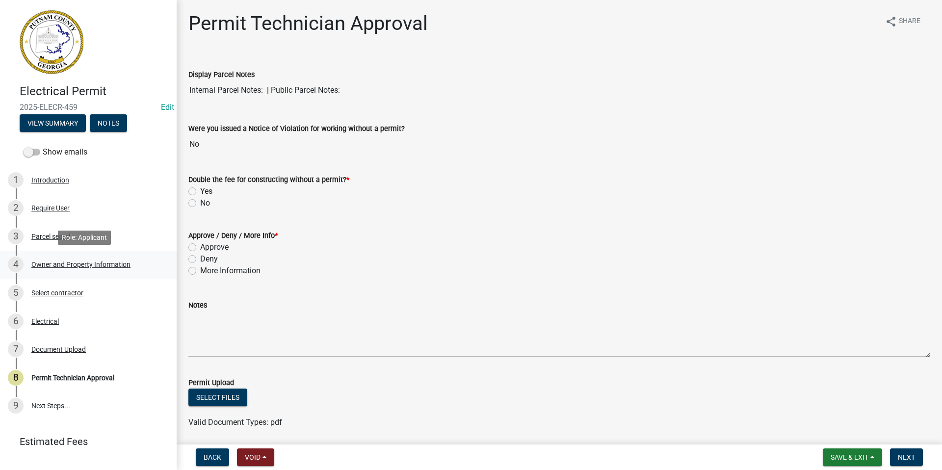
click at [44, 262] on div "Owner and Property Information" at bounding box center [80, 264] width 99 height 7
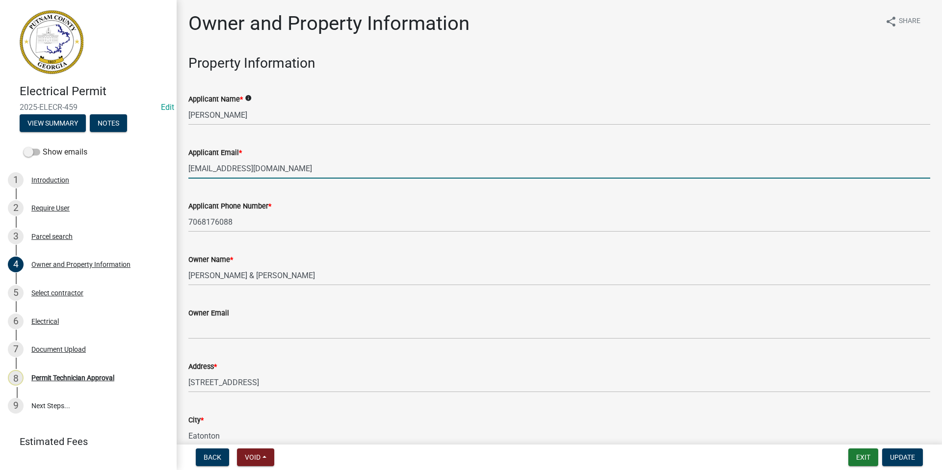
drag, startPoint x: 444, startPoint y: 169, endPoint x: 452, endPoint y: 172, distance: 7.9
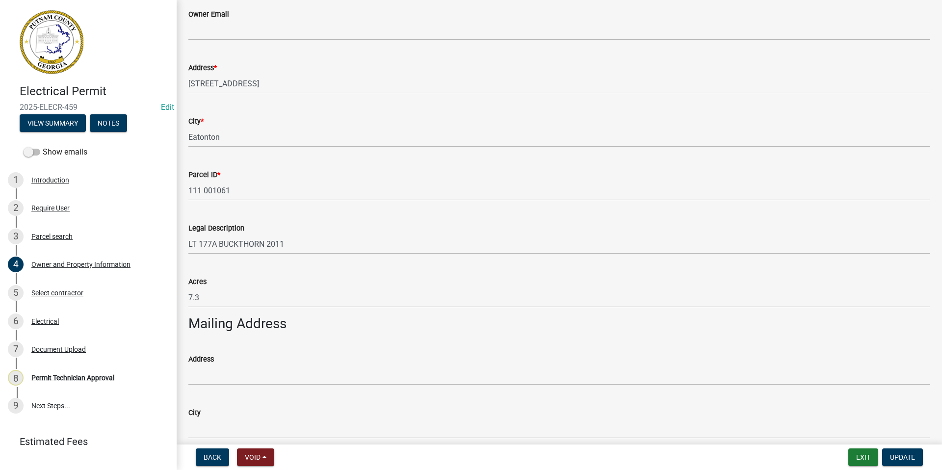
scroll to position [442, 0]
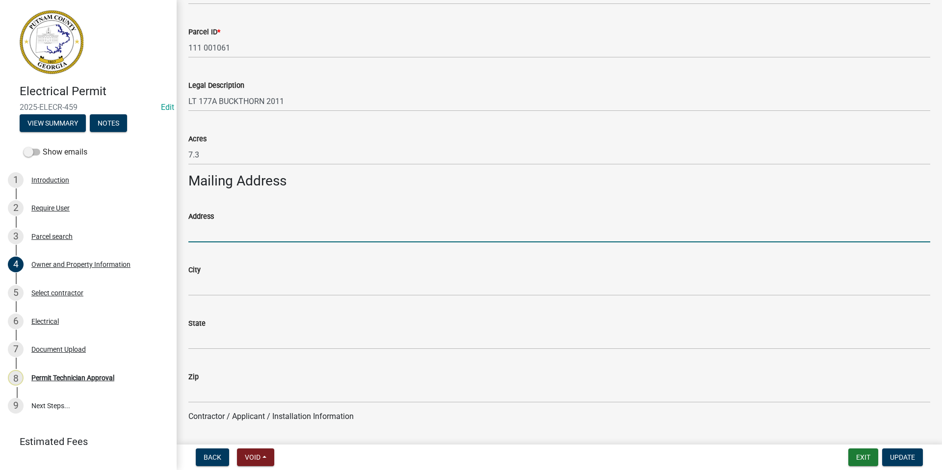
click at [217, 236] on input "Address" at bounding box center [559, 232] width 742 height 20
type input "108 Forest Hill Drive"
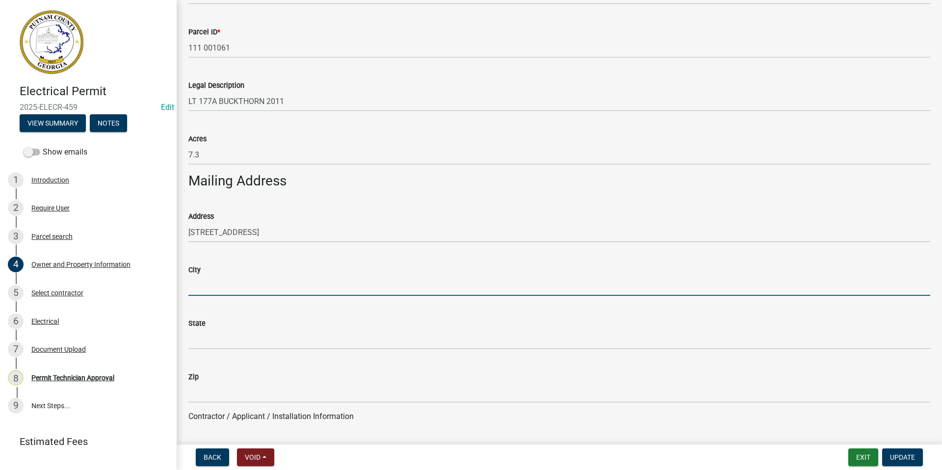
click at [219, 286] on input "City" at bounding box center [559, 286] width 742 height 20
type input "Eatonton"
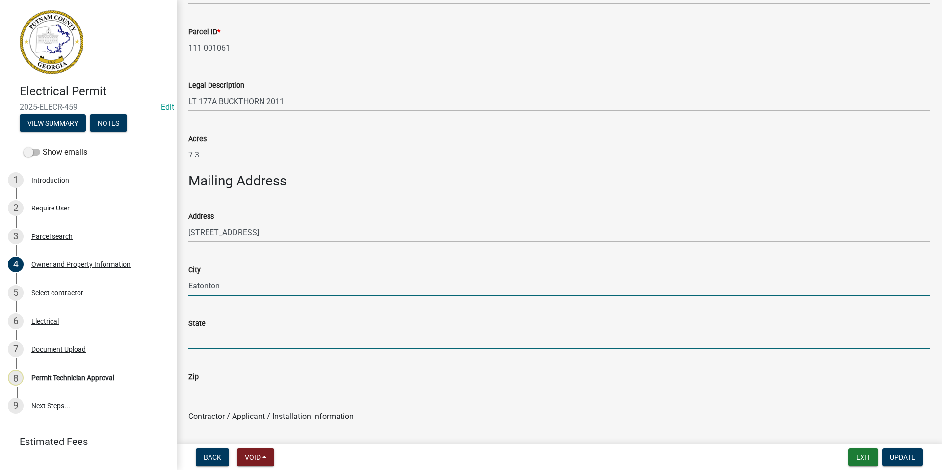
click at [199, 344] on input "State" at bounding box center [559, 339] width 742 height 20
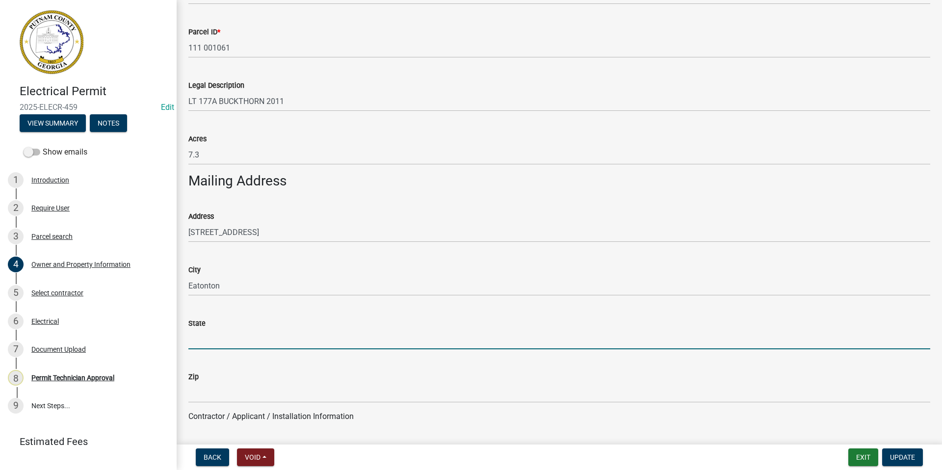
type input "GA"
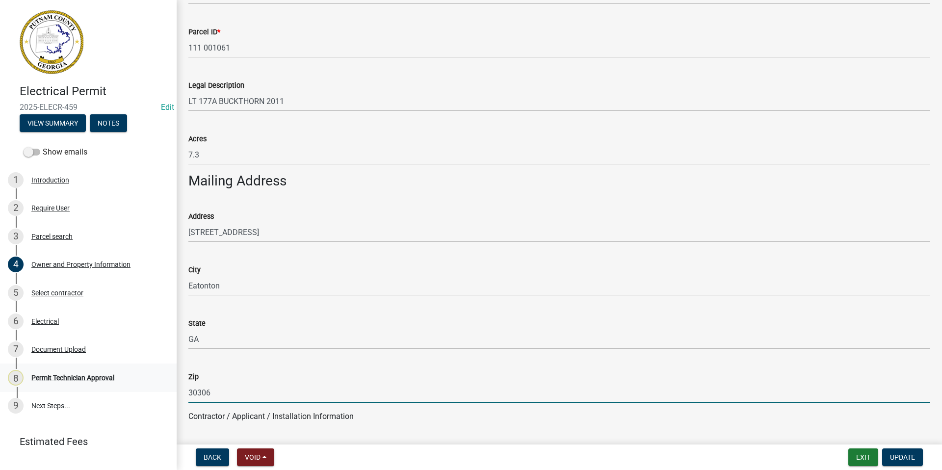
drag, startPoint x: 224, startPoint y: 398, endPoint x: 165, endPoint y: 390, distance: 59.4
click at [164, 397] on div "Electrical Permit 2025-ELECR-459 Edit View Summary Notes Show emails 1 Introduc…" at bounding box center [471, 235] width 942 height 470
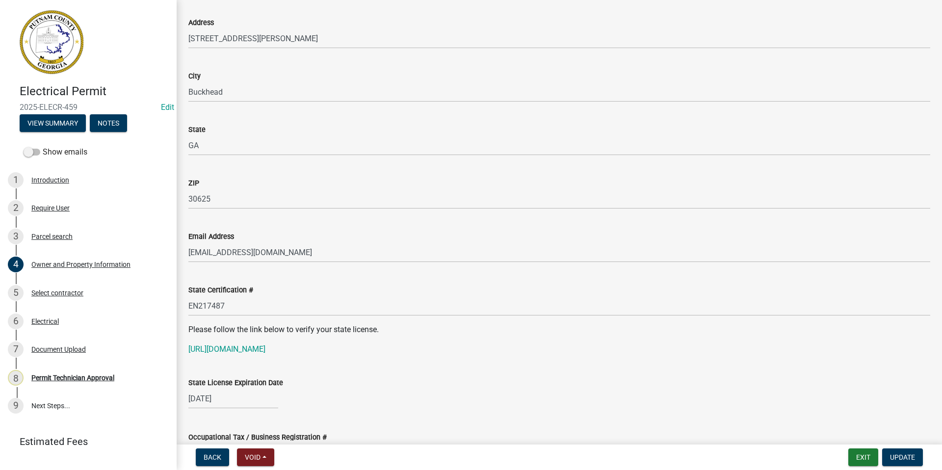
scroll to position [1031, 0]
type input "31024"
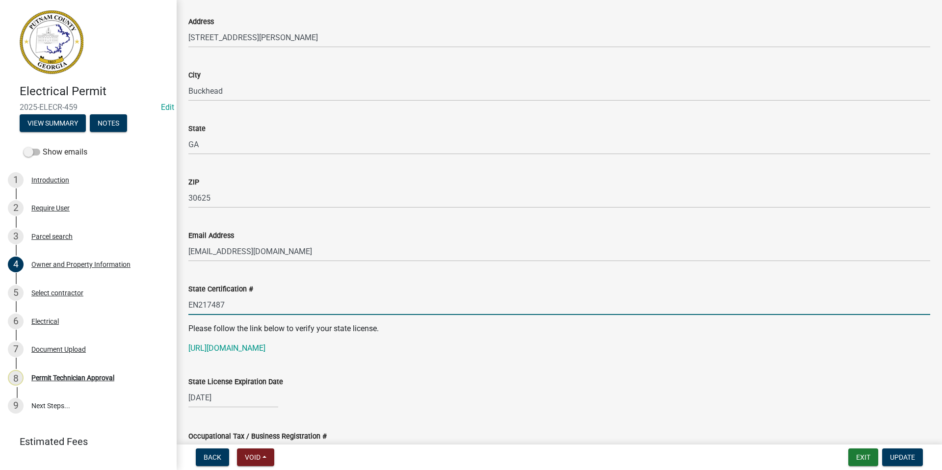
drag, startPoint x: 231, startPoint y: 307, endPoint x: 185, endPoint y: 305, distance: 46.2
click at [185, 305] on div "State Certification # EN217487" at bounding box center [559, 292] width 757 height 46
click at [258, 349] on link "https://verify.sos.ga.gov/verification/" at bounding box center [226, 348] width 77 height 9
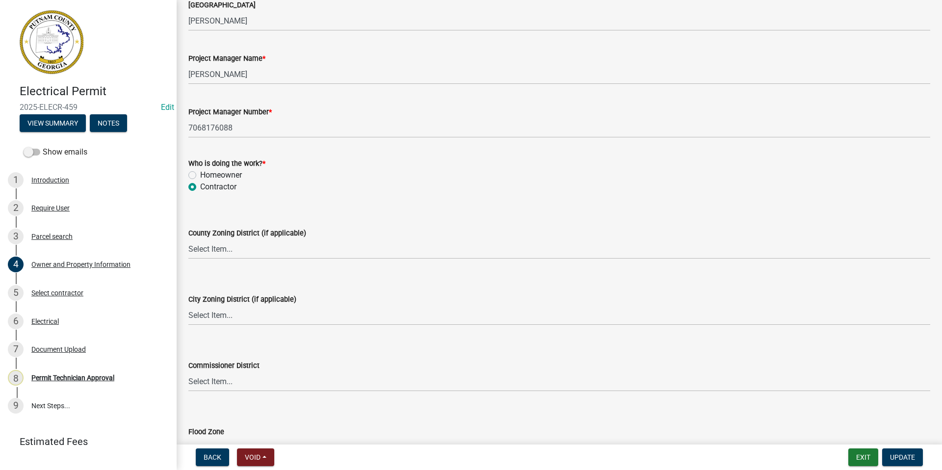
scroll to position [1571, 0]
click at [210, 251] on select "Select Item... AG-1 R-1R R-1 R-2 MHP RM-1 RM-3 C-1 C-2 I-M PUD N/A" at bounding box center [559, 249] width 742 height 20
click at [188, 239] on select "Select Item... AG-1 R-1R R-1 R-2 MHP RM-1 RM-3 C-1 C-2 I-M PUD N/A" at bounding box center [559, 249] width 742 height 20
select select "34fe85c2-5f76-4343-b6bb-8ca387e0bed7"
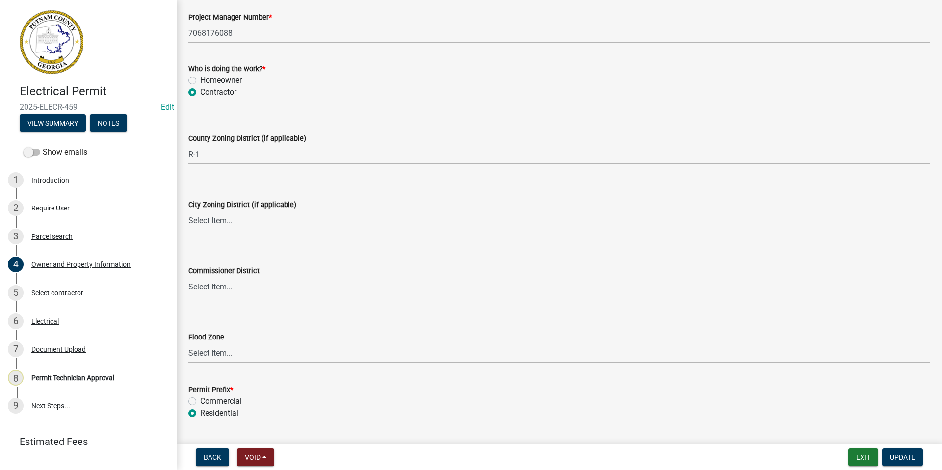
scroll to position [1669, 0]
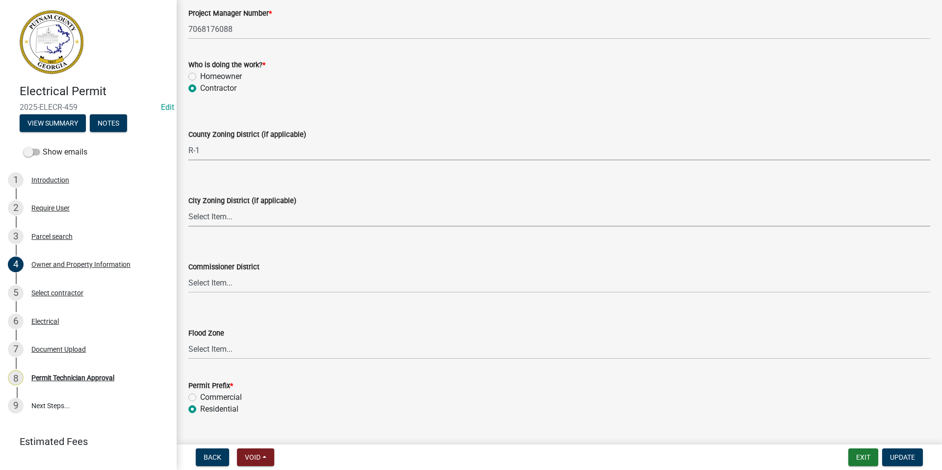
click at [213, 216] on select "Select Item... A-1 A-2 R-1 R-2 R-3 R-4 MHP C-1 C-2 I-1 I-2 DB FH H-P N/A" at bounding box center [559, 217] width 742 height 20
click at [188, 207] on select "Select Item... A-1 A-2 R-1 R-2 R-3 R-4 MHP C-1 C-2 I-1 I-2 DB FH H-P N/A" at bounding box center [559, 217] width 742 height 20
select select "83394b22-4a11-496c-8e5c-75ade2e72faf"
click at [211, 284] on select "Select Item... District 1 District 2 District 3 District 4" at bounding box center [559, 283] width 742 height 20
click at [188, 273] on select "Select Item... District 1 District 2 District 3 District 4" at bounding box center [559, 283] width 742 height 20
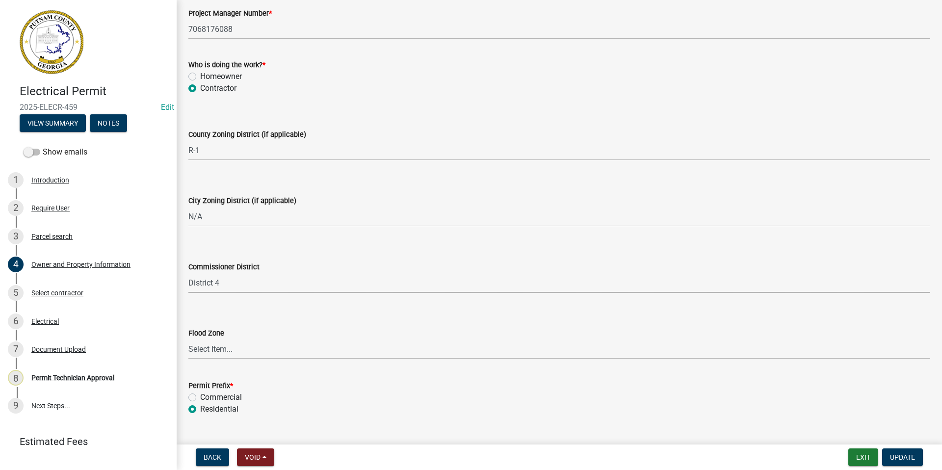
select select "295c155f-de53-4b68-9fdd-08c8883e9b6f"
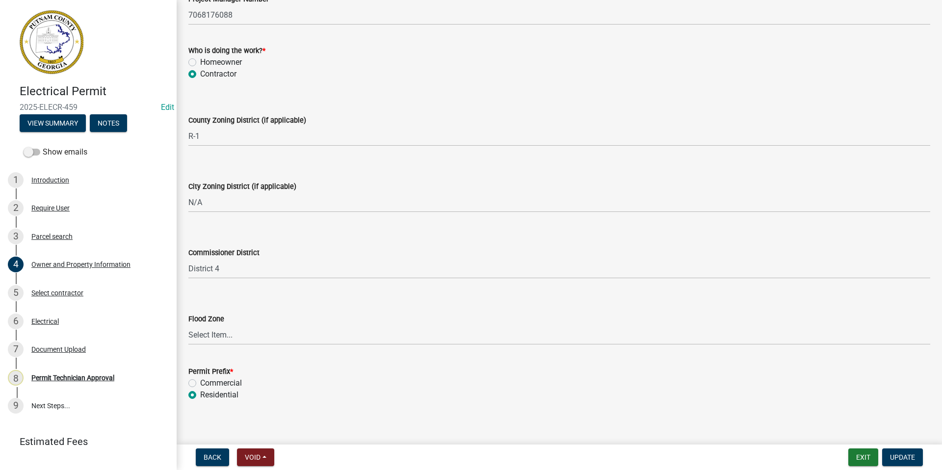
scroll to position [1690, 0]
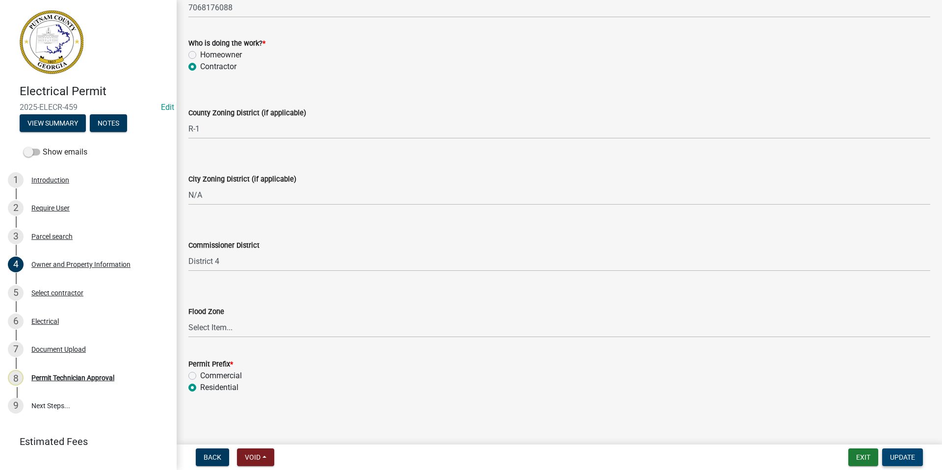
drag, startPoint x: 898, startPoint y: 459, endPoint x: 887, endPoint y: 460, distance: 11.4
click at [898, 459] on span "Update" at bounding box center [902, 458] width 25 height 8
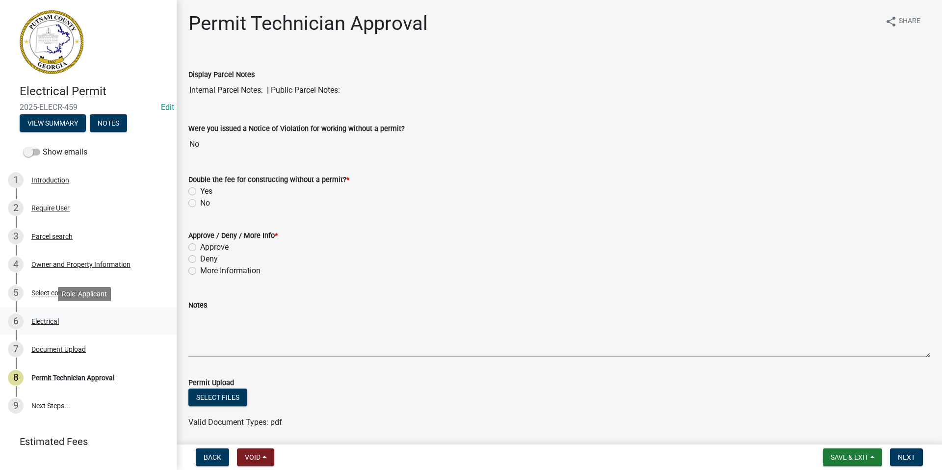
click at [43, 321] on div "Electrical" at bounding box center [44, 321] width 27 height 7
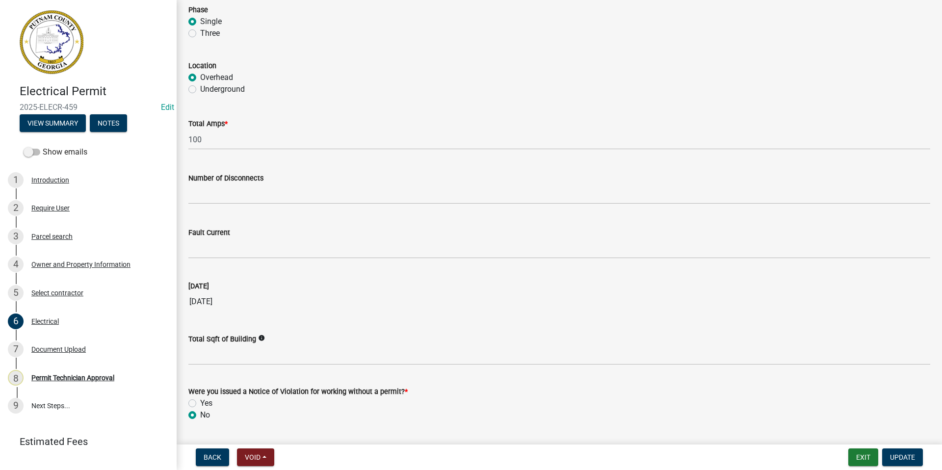
scroll to position [911, 0]
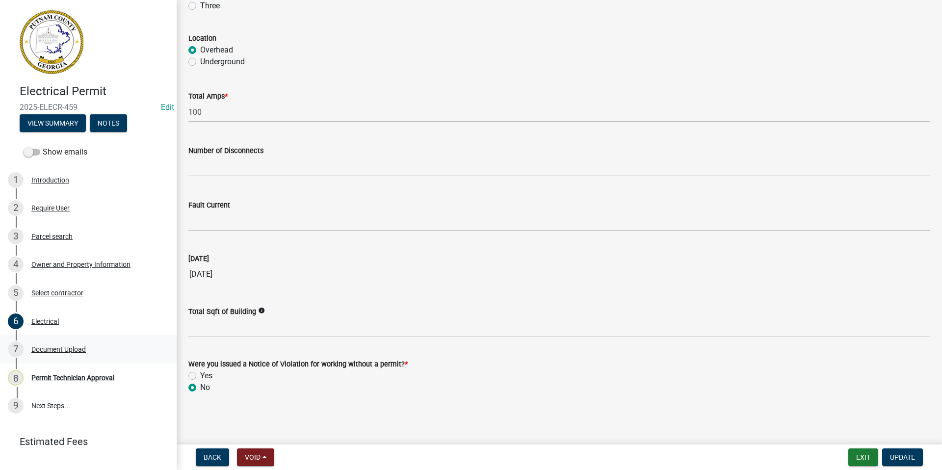
click at [74, 350] on div "Document Upload" at bounding box center [58, 349] width 54 height 7
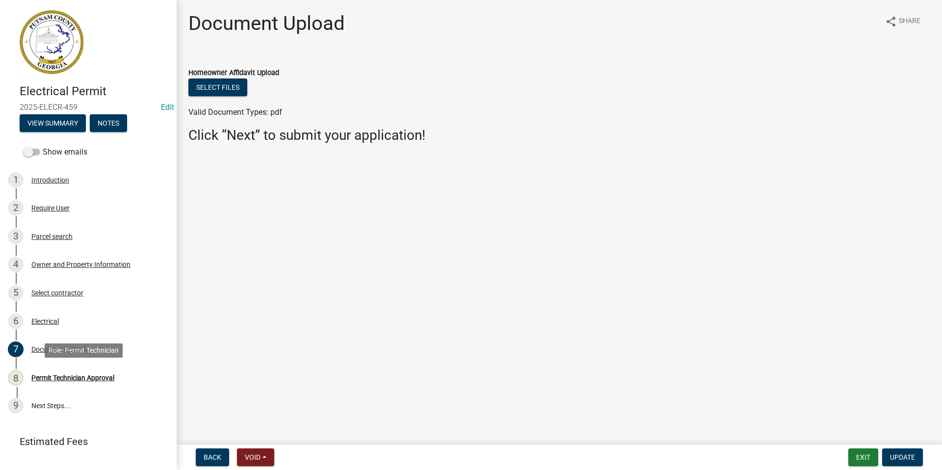
drag, startPoint x: 46, startPoint y: 377, endPoint x: 180, endPoint y: 358, distance: 134.8
click at [47, 377] on div "Permit Technician Approval" at bounding box center [72, 378] width 83 height 7
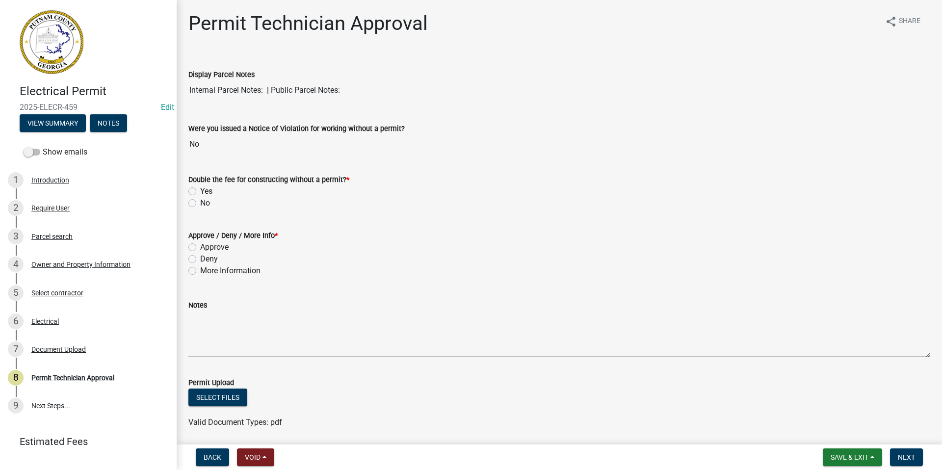
click at [200, 203] on label "No" at bounding box center [205, 203] width 10 height 12
click at [200, 203] on input "No" at bounding box center [203, 200] width 6 height 6
radio input "true"
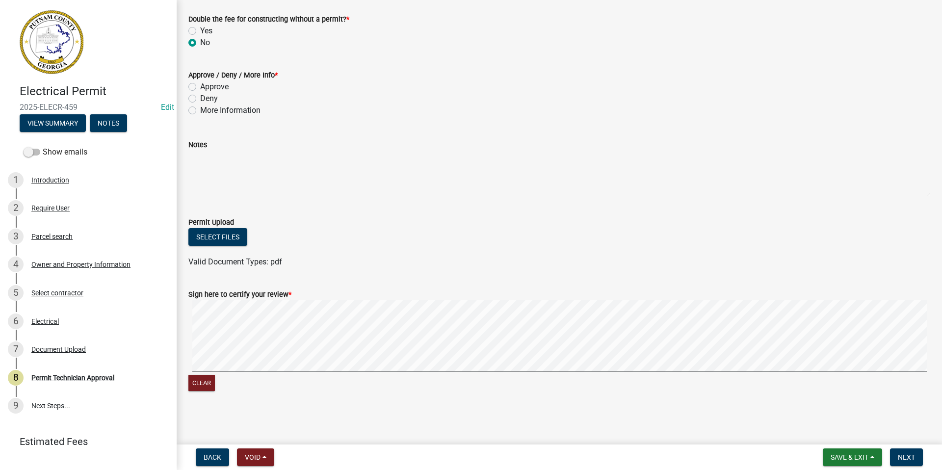
click at [200, 83] on label "Approve" at bounding box center [214, 87] width 28 height 12
click at [200, 83] on input "Approve" at bounding box center [203, 84] width 6 height 6
radio input "true"
click at [907, 458] on span "Next" at bounding box center [906, 458] width 17 height 8
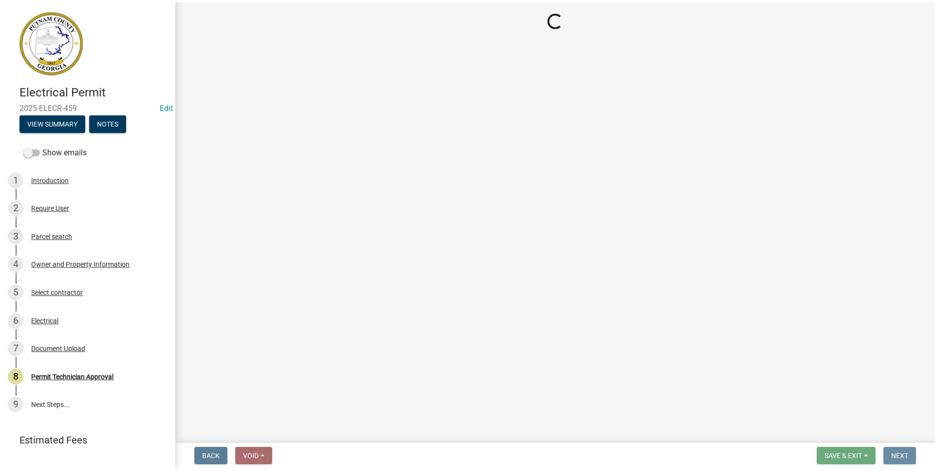
scroll to position [0, 0]
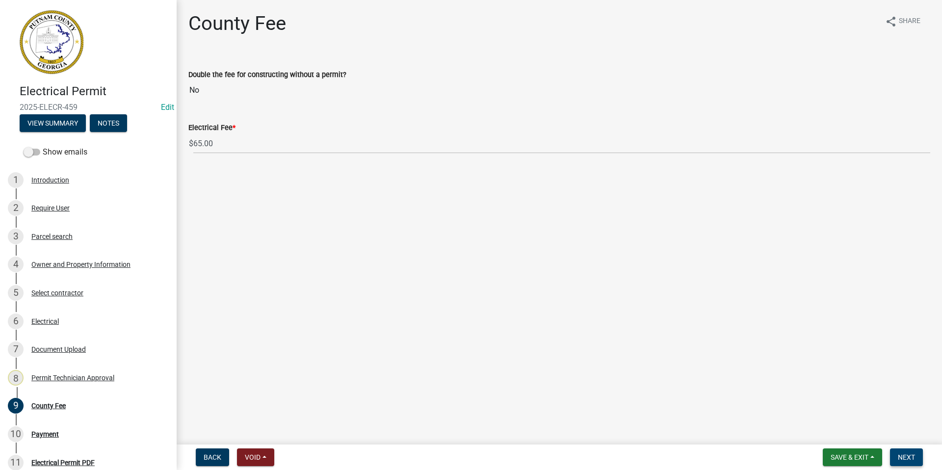
click at [909, 459] on span "Next" at bounding box center [906, 458] width 17 height 8
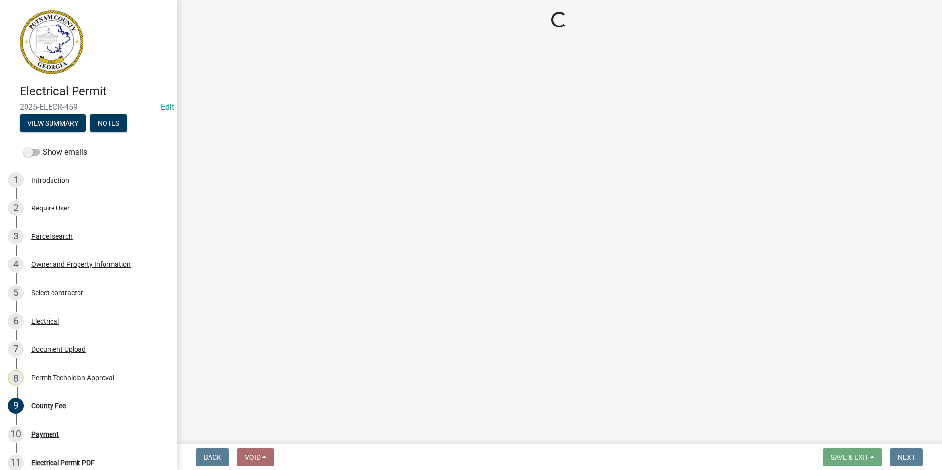
select select "3: 3"
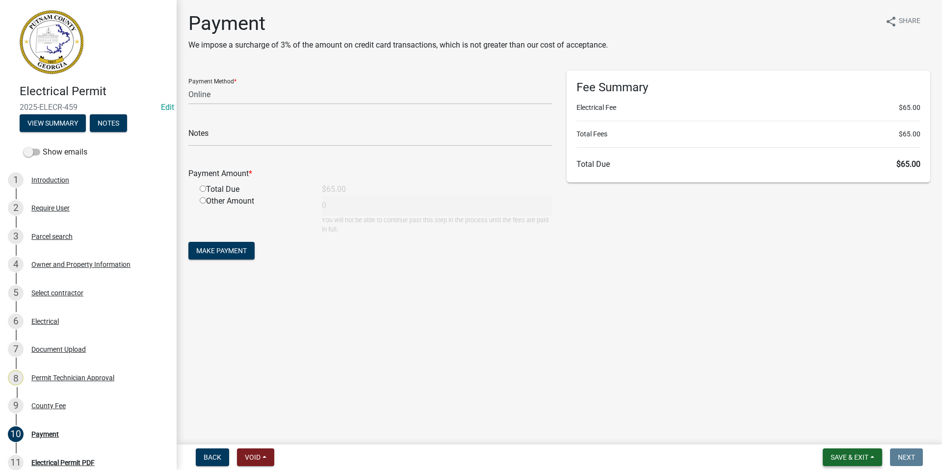
click at [826, 460] on button "Save & Exit" at bounding box center [852, 458] width 59 height 18
click at [826, 433] on button "Save & Exit" at bounding box center [843, 432] width 79 height 24
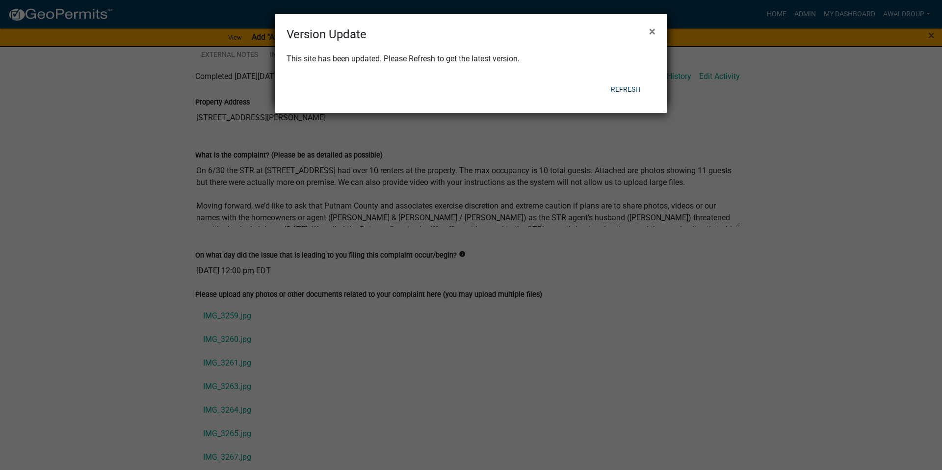
scroll to position [24, 0]
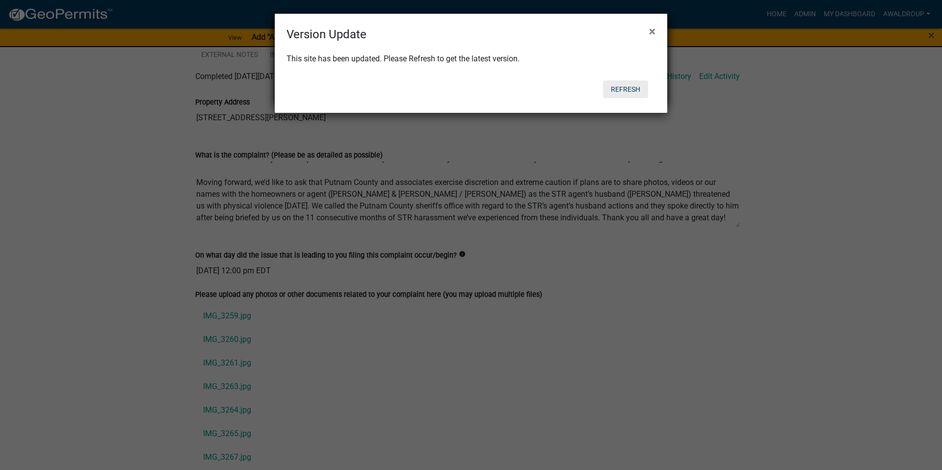
click at [618, 89] on button "Refresh" at bounding box center [625, 89] width 45 height 18
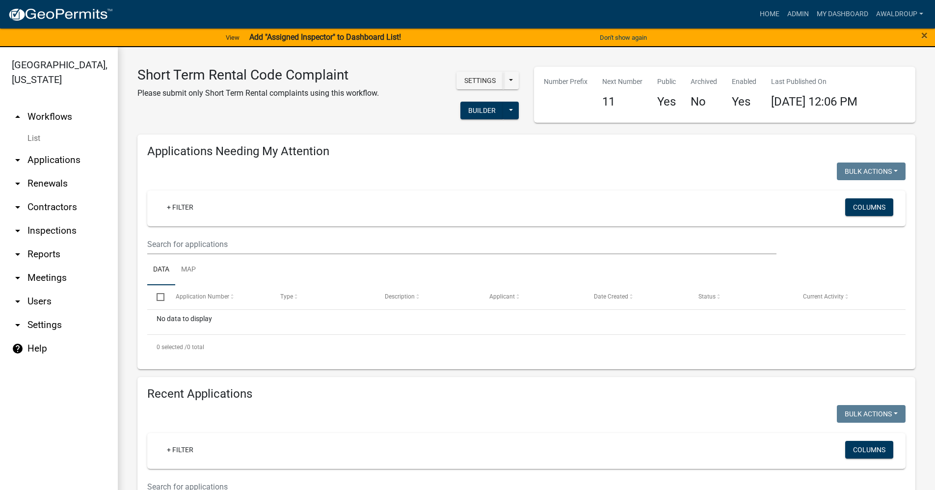
click at [65, 161] on link "arrow_drop_down Applications" at bounding box center [59, 160] width 118 height 24
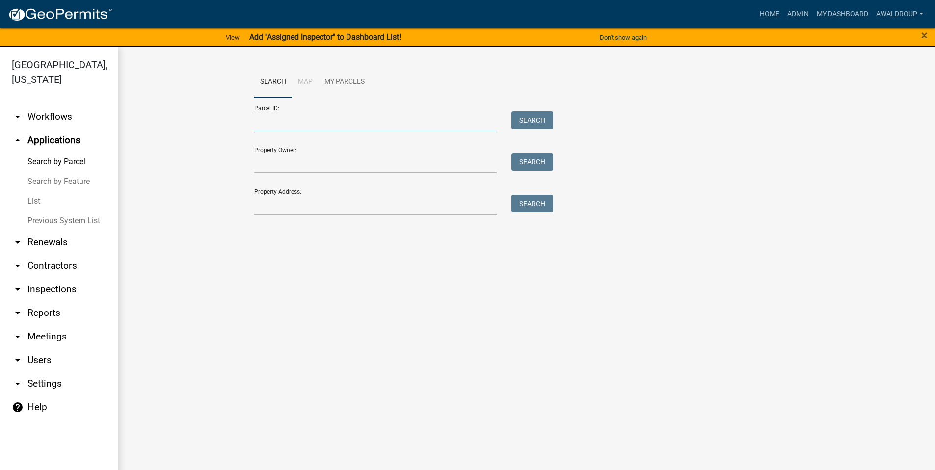
click at [297, 120] on input "Parcel ID:" at bounding box center [375, 121] width 243 height 20
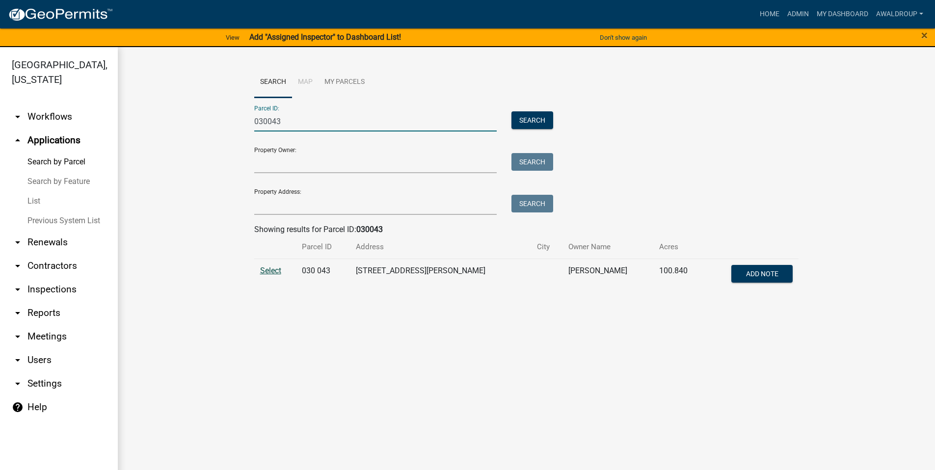
type input "030043"
click at [268, 269] on span "Select" at bounding box center [270, 270] width 21 height 9
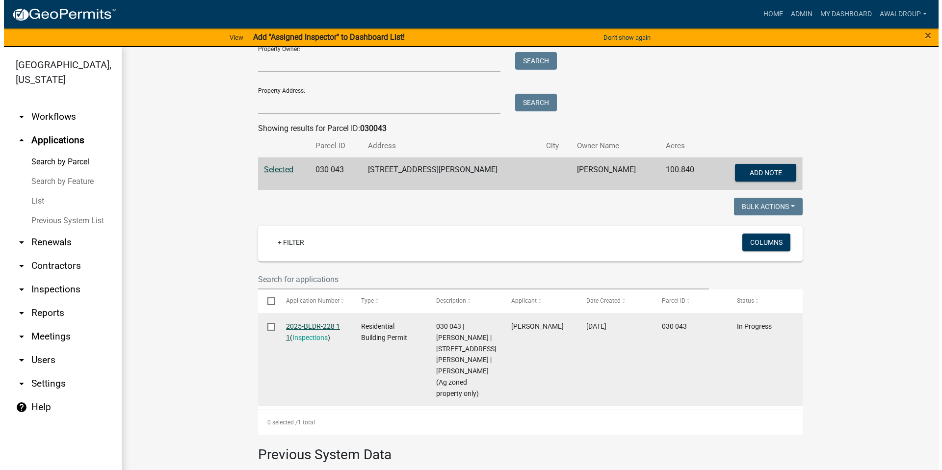
scroll to position [147, 0]
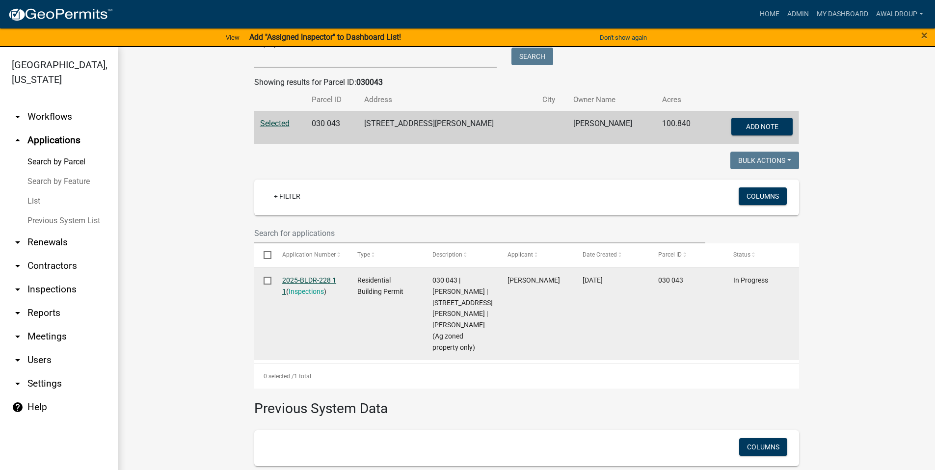
click at [311, 281] on link "2025-BLDR-228 1 1" at bounding box center [309, 285] width 54 height 19
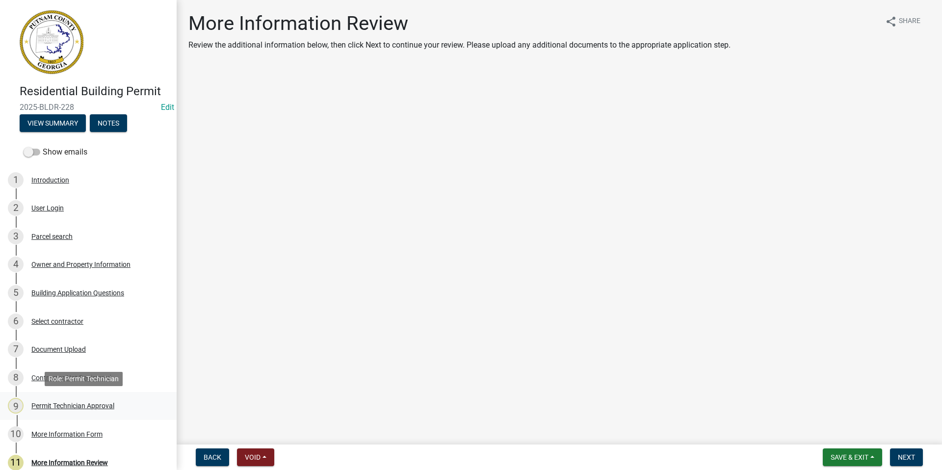
click at [69, 408] on div "Permit Technician Approval" at bounding box center [72, 405] width 83 height 7
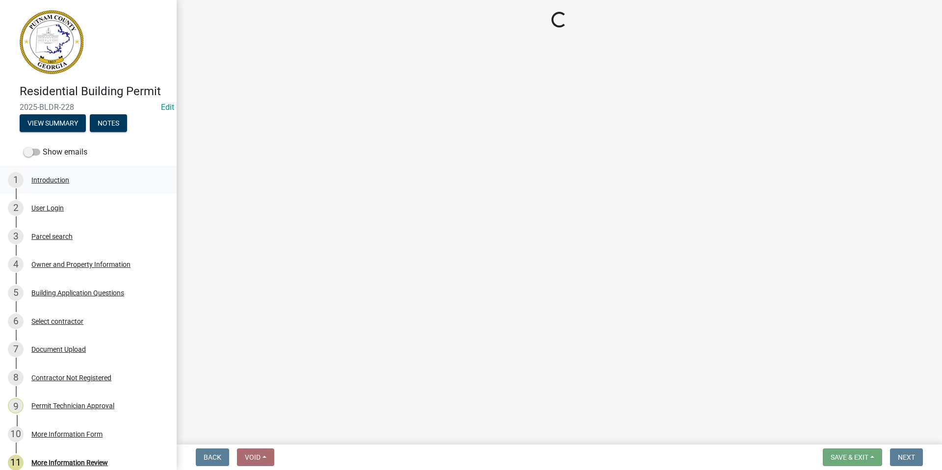
select select "a4366e26-0f82-401b-a682-956e4112ff86"
select select "83394b22-4a11-496c-8e5c-75ade2e72faf"
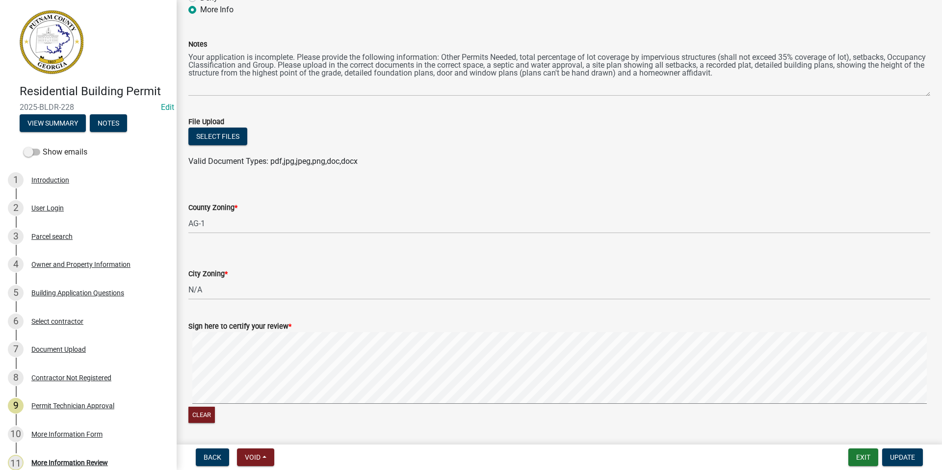
scroll to position [49, 0]
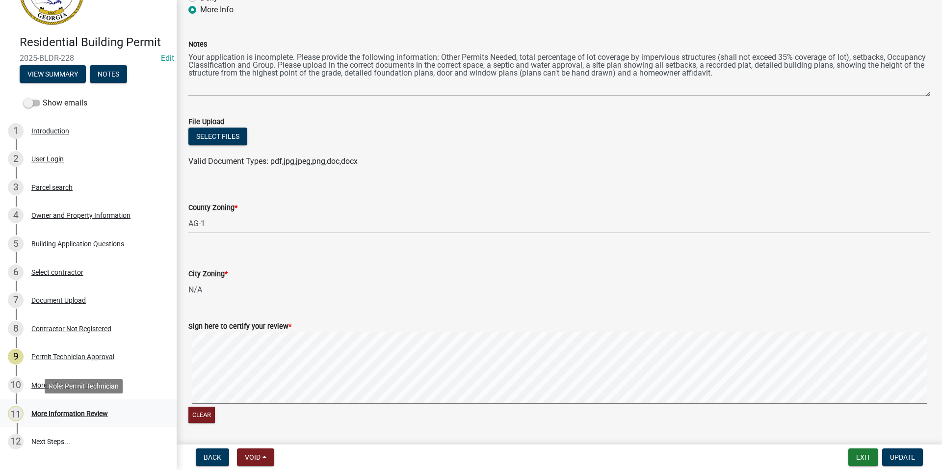
click at [90, 415] on div "More Information Review" at bounding box center [69, 413] width 77 height 7
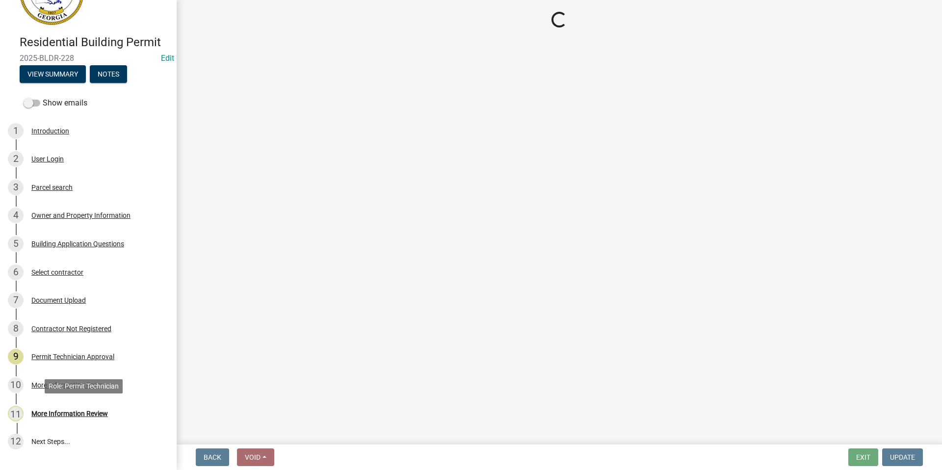
scroll to position [0, 0]
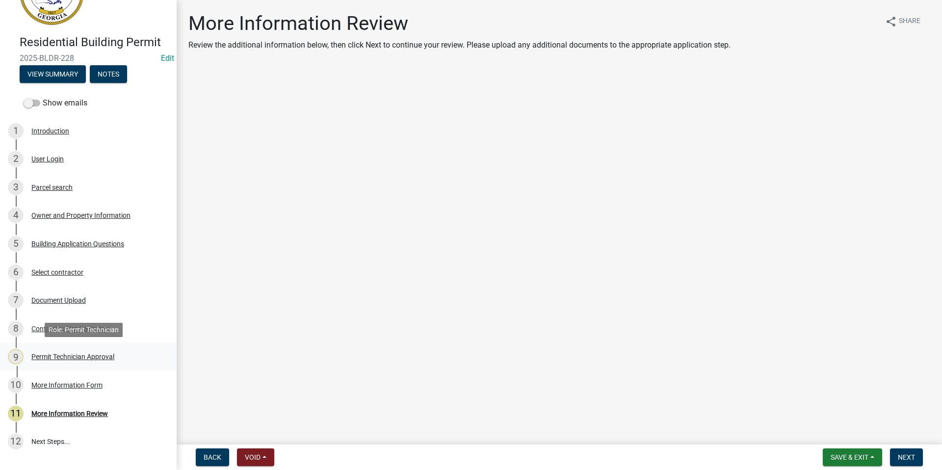
click at [80, 356] on div "Permit Technician Approval" at bounding box center [72, 356] width 83 height 7
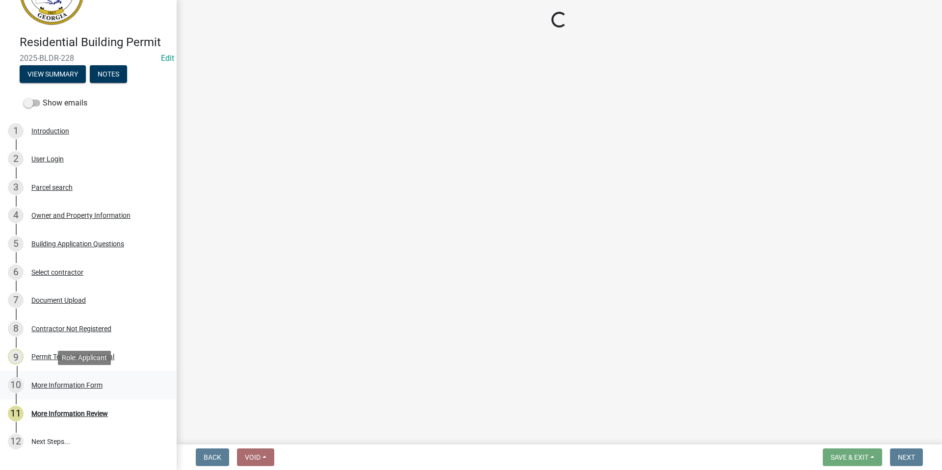
select select "a4366e26-0f82-401b-a682-956e4112ff86"
select select "83394b22-4a11-496c-8e5c-75ade2e72faf"
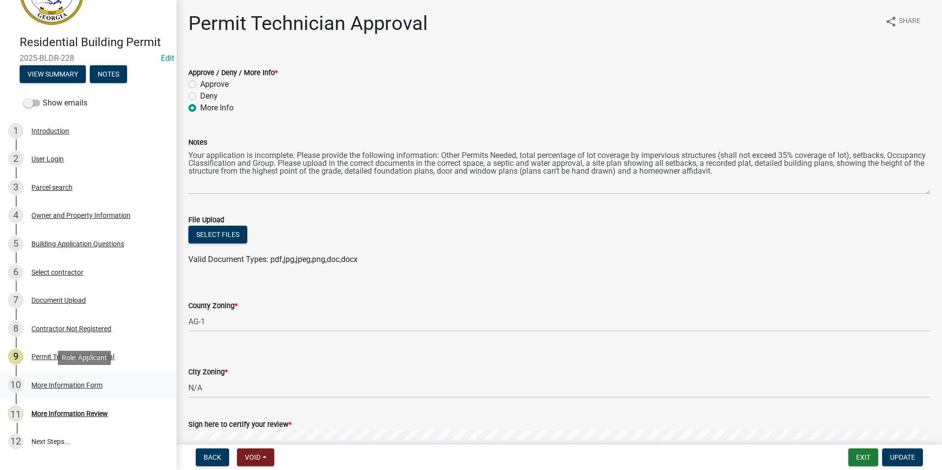
click at [65, 386] on div "More Information Form" at bounding box center [66, 385] width 71 height 7
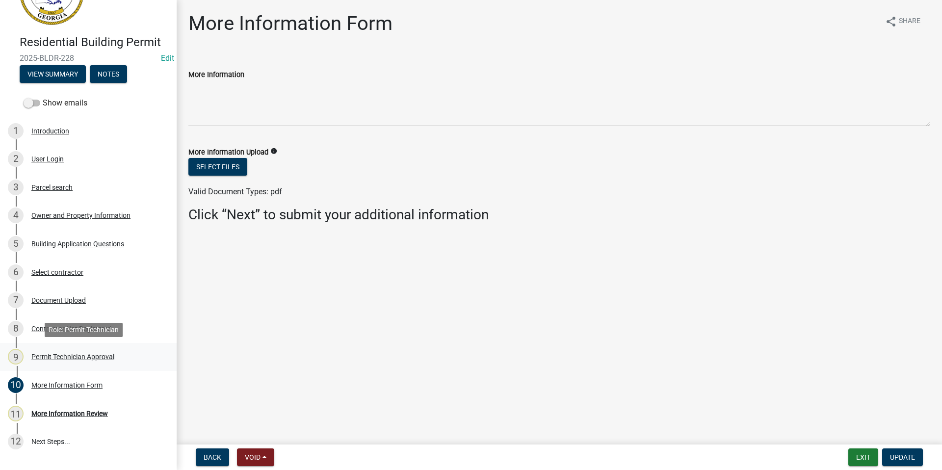
click at [72, 358] on div "Permit Technician Approval" at bounding box center [72, 356] width 83 height 7
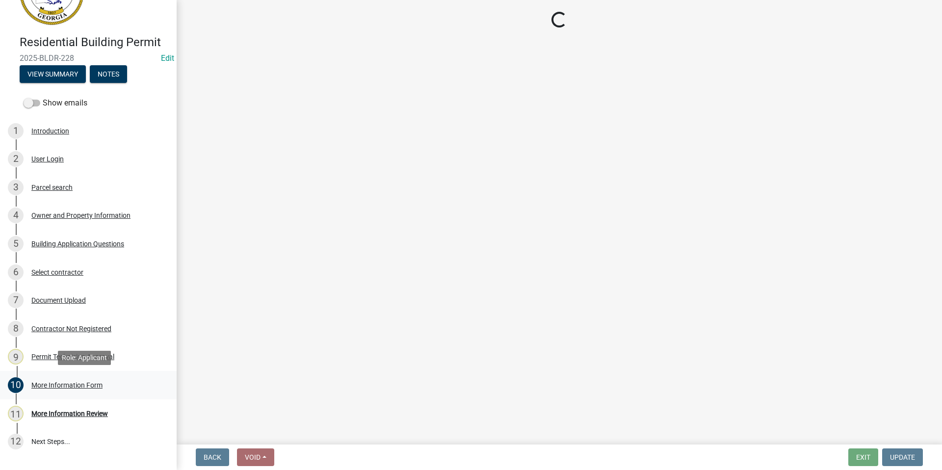
select select "a4366e26-0f82-401b-a682-956e4112ff86"
select select "83394b22-4a11-496c-8e5c-75ade2e72faf"
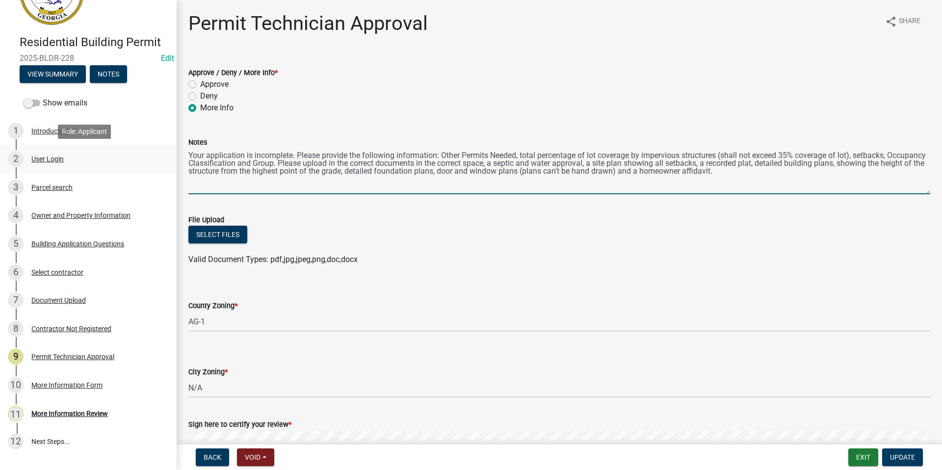
drag, startPoint x: 778, startPoint y: 172, endPoint x: 144, endPoint y: 153, distance: 635.0
click at [144, 153] on div "Residential Building Permit 2025-BLDR-228 Edit View Summary Notes Show emails 1…" at bounding box center [471, 235] width 942 height 470
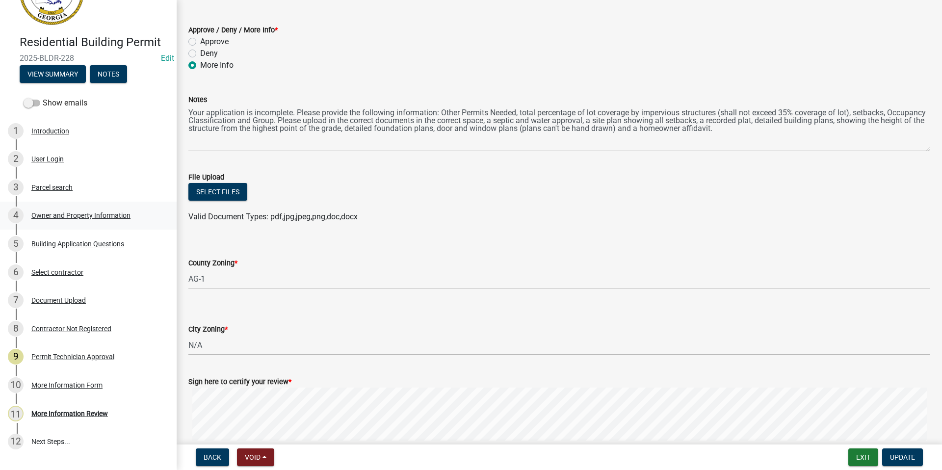
scroll to position [130, 0]
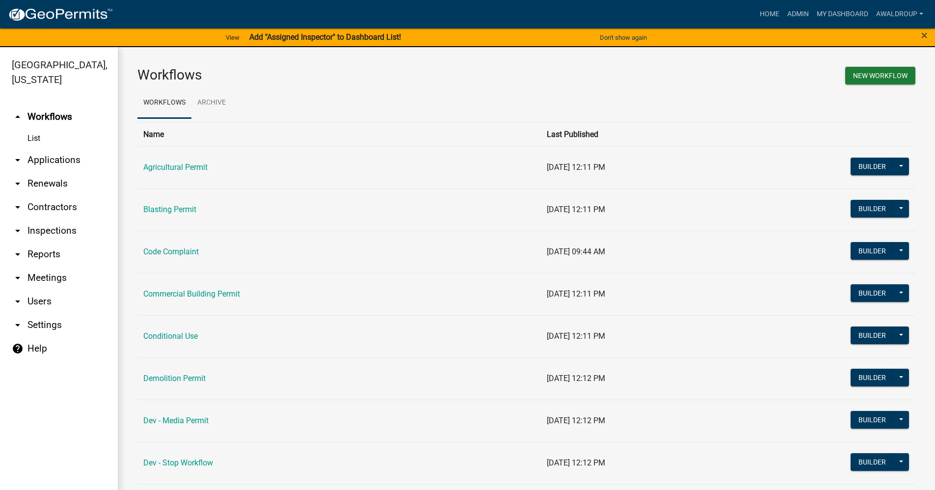
drag, startPoint x: 40, startPoint y: 154, endPoint x: 103, endPoint y: 134, distance: 66.0
click at [40, 154] on link "arrow_drop_down Applications" at bounding box center [59, 160] width 118 height 24
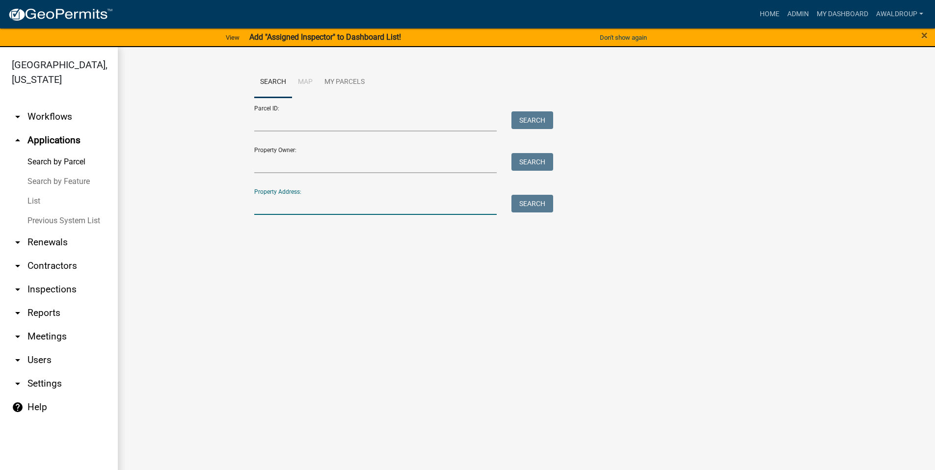
click at [270, 200] on input "Property Address:" at bounding box center [375, 205] width 243 height 20
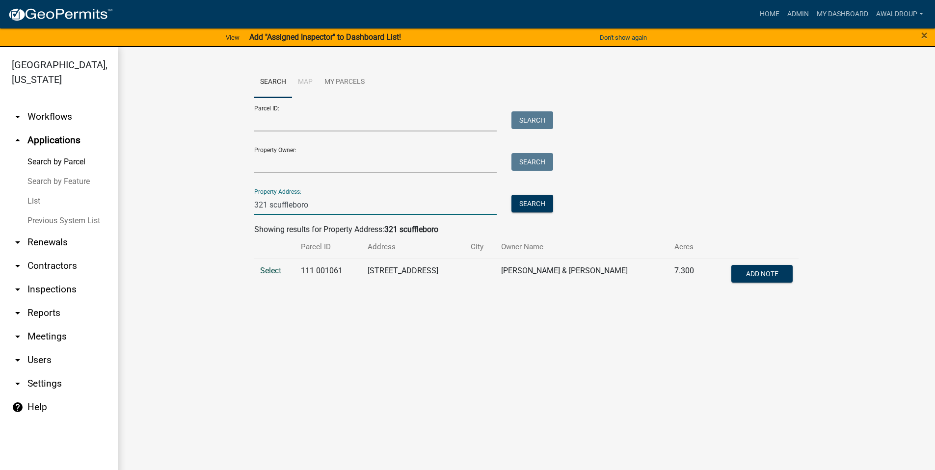
type input "321 scuffleboro"
click at [276, 266] on span "Select" at bounding box center [270, 270] width 21 height 9
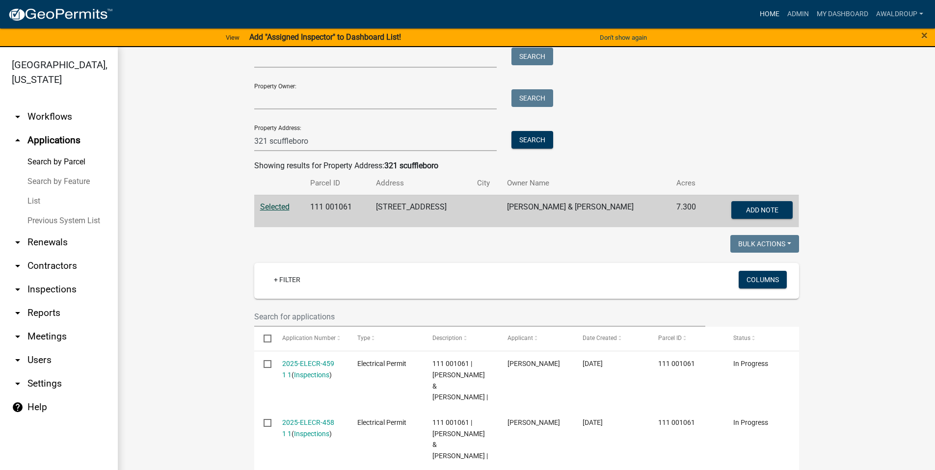
scroll to position [49, 0]
